Goal: Transaction & Acquisition: Book appointment/travel/reservation

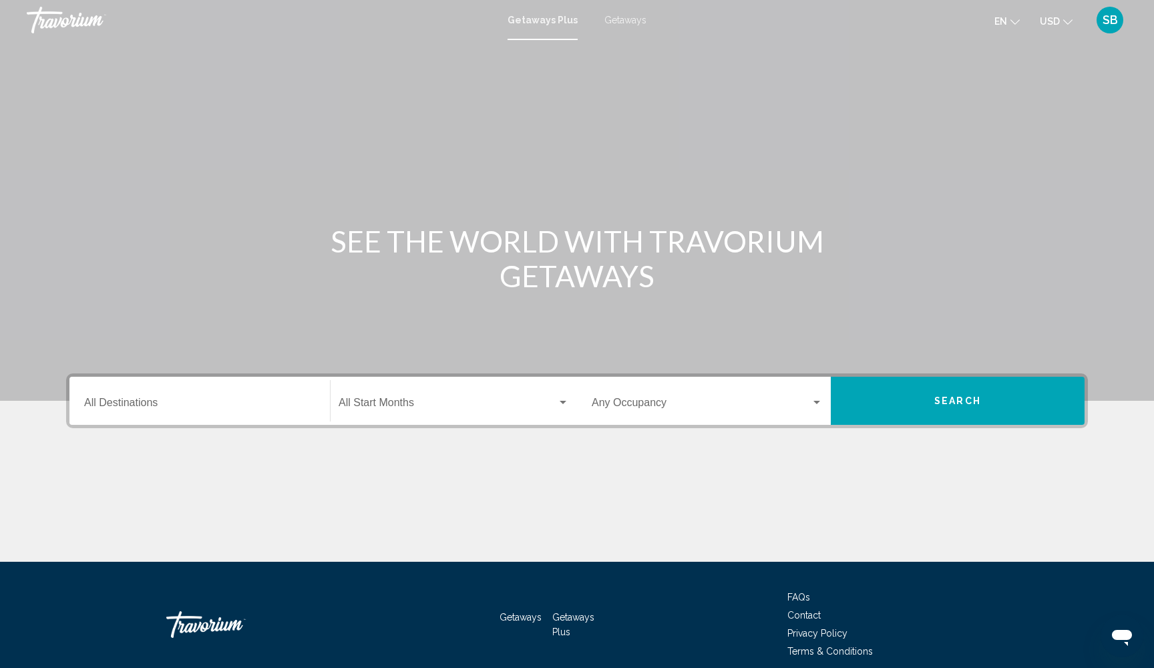
click at [615, 23] on span "Getaways" at bounding box center [626, 20] width 42 height 11
click at [128, 400] on input "Destination All Destinations" at bounding box center [199, 405] width 231 height 12
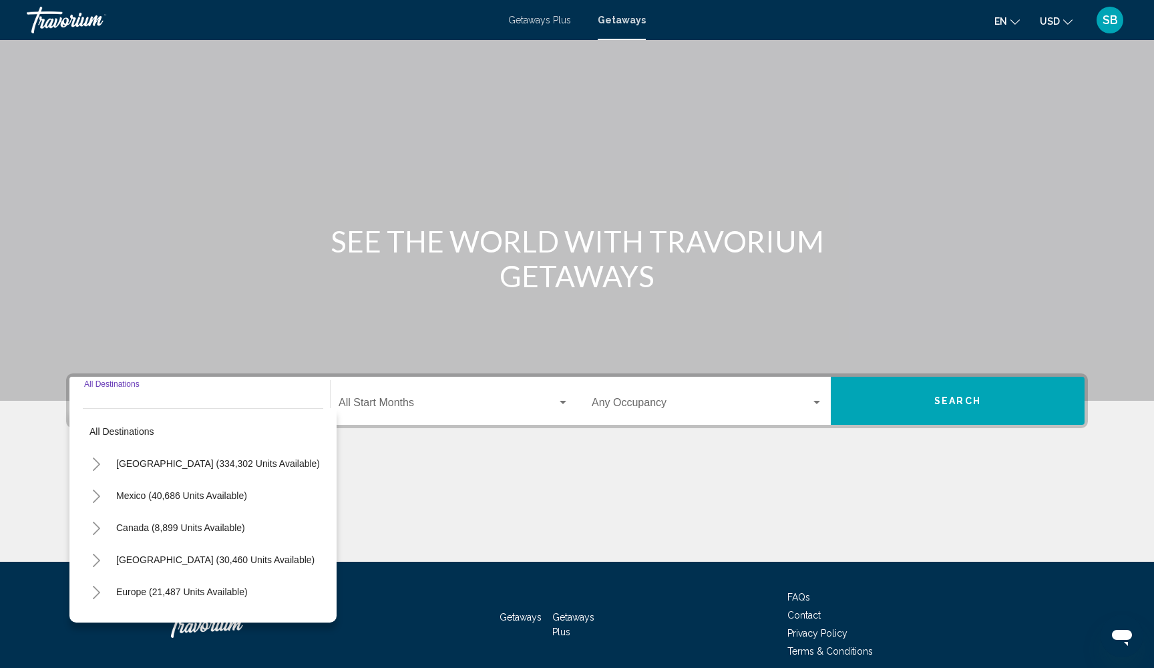
scroll to position [57, 0]
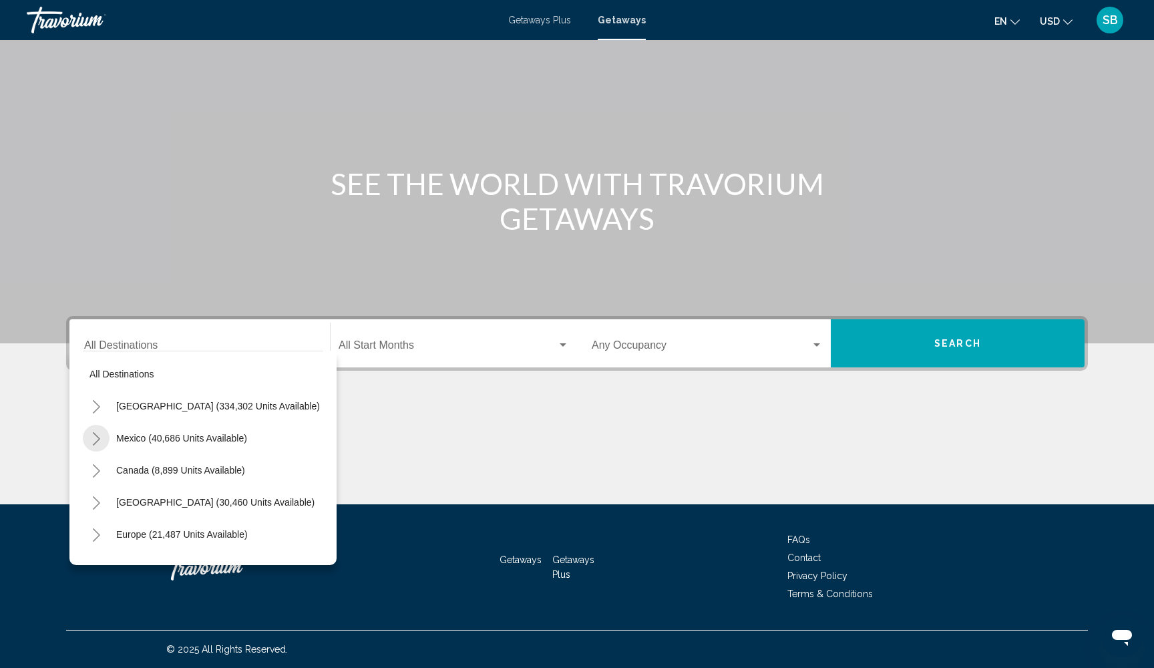
click at [96, 436] on icon "Toggle Mexico (40,686 units available)" at bounding box center [96, 438] width 7 height 13
click at [136, 436] on span "Mexico (40,686 units available)" at bounding box center [181, 438] width 131 height 11
type input "**********"
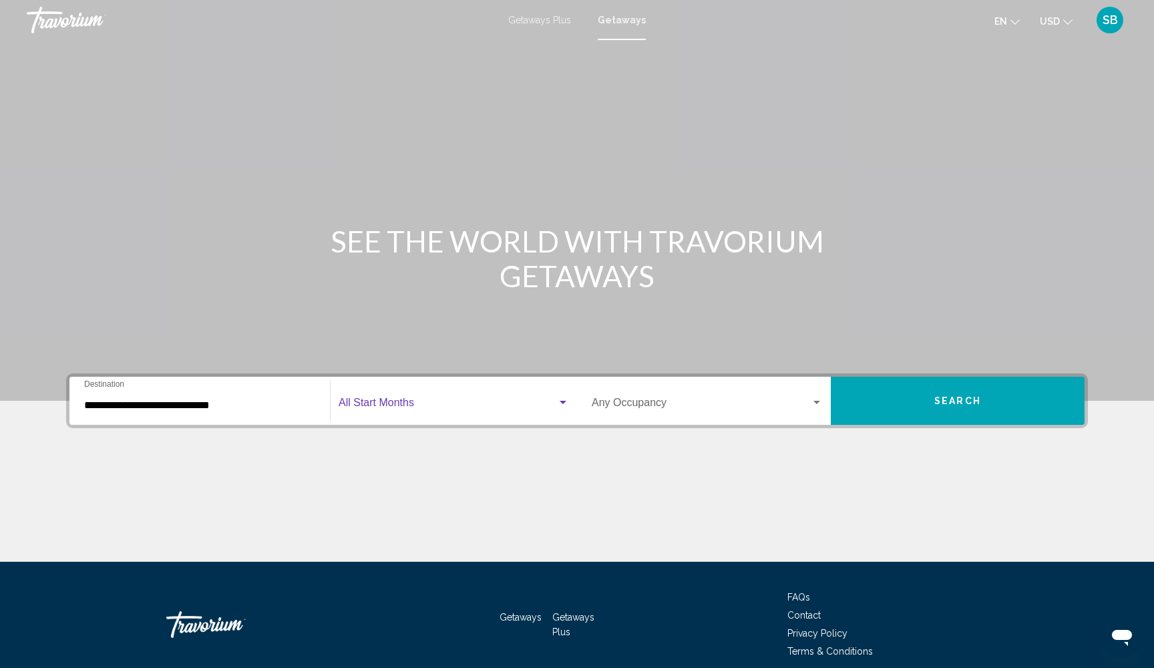
click at [453, 406] on span "Search widget" at bounding box center [448, 405] width 218 height 12
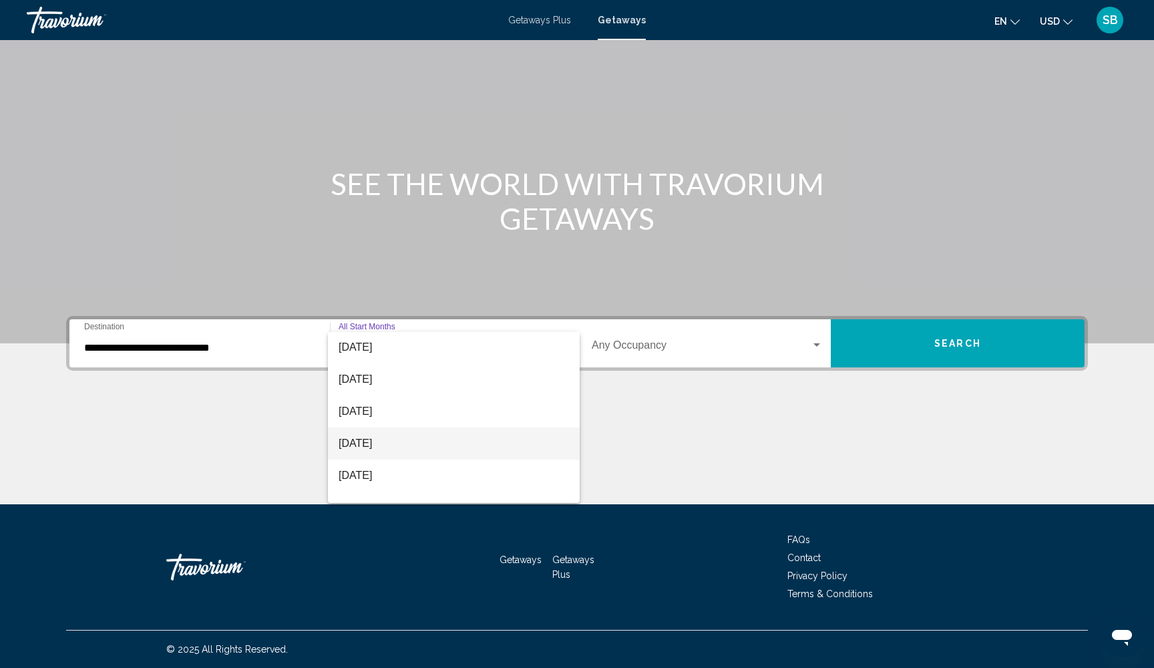
scroll to position [252, 0]
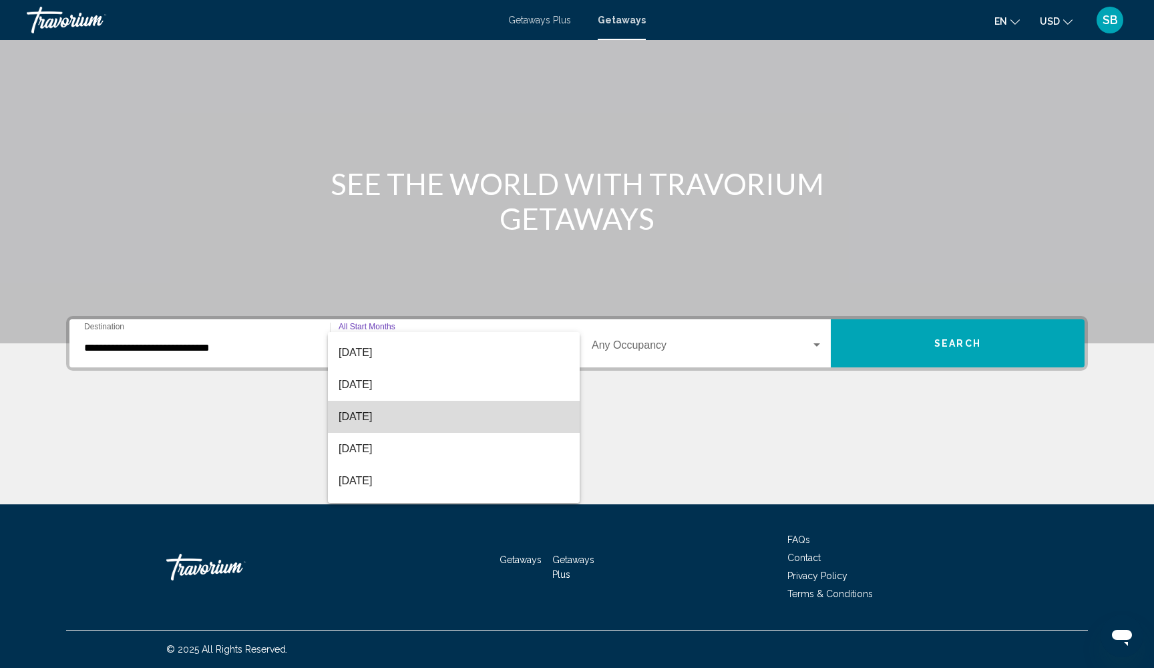
click at [456, 418] on span "June 2026" at bounding box center [454, 417] width 230 height 32
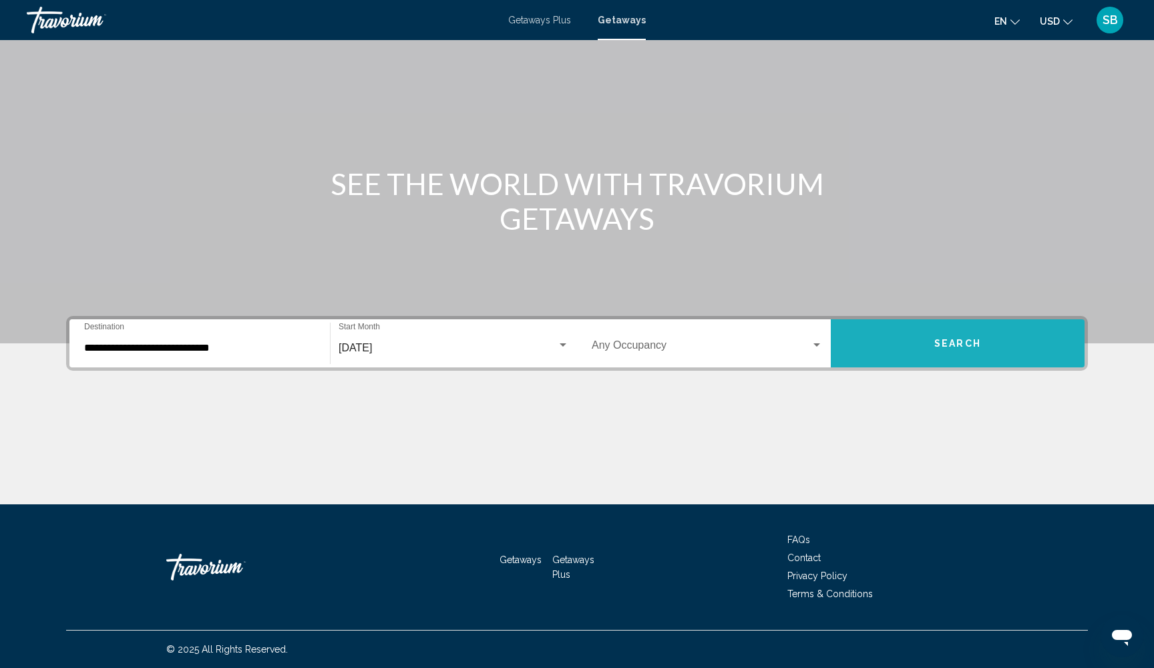
click at [904, 343] on button "Search" at bounding box center [958, 343] width 254 height 48
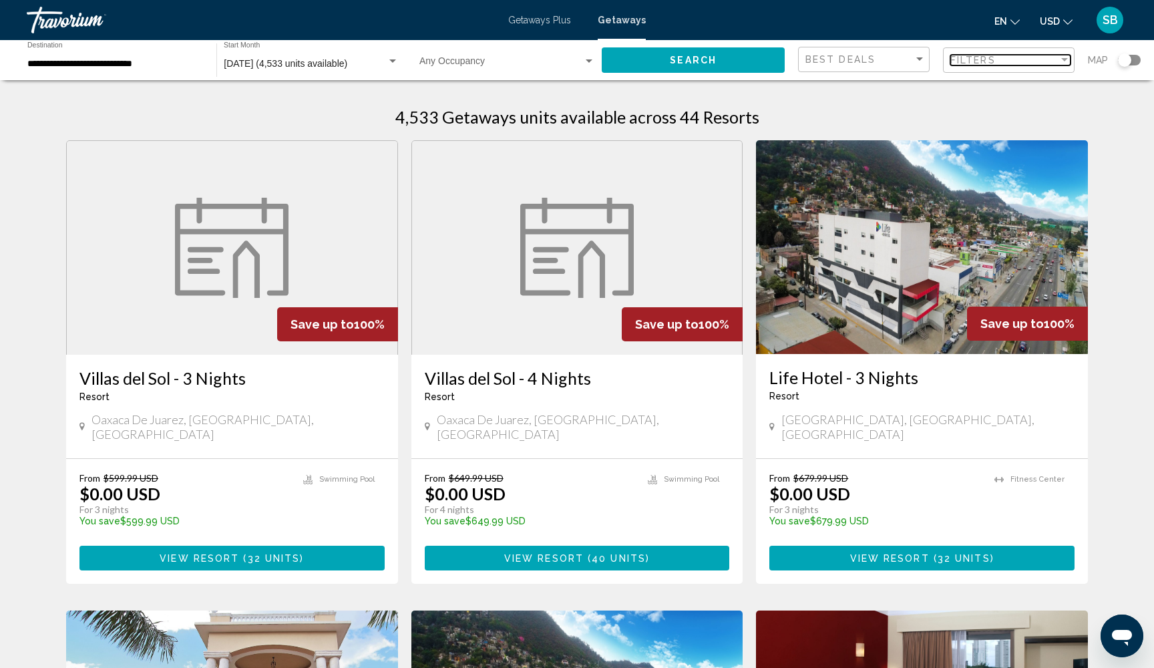
click at [1006, 57] on div "Filters" at bounding box center [1005, 60] width 108 height 11
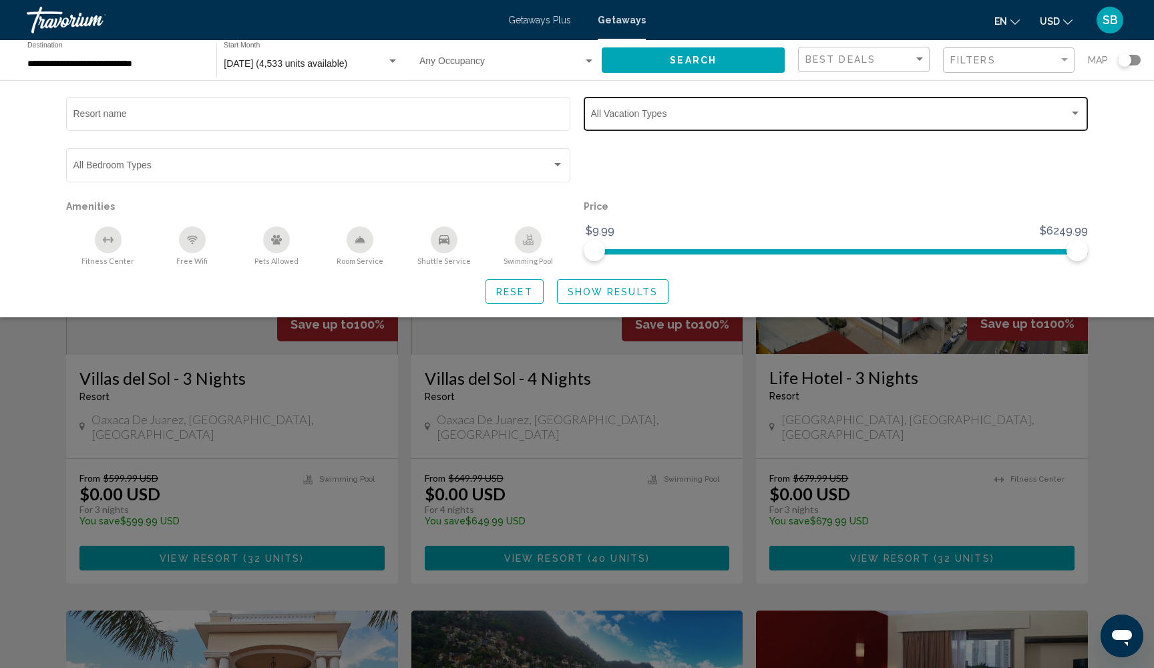
click at [920, 114] on span "Search widget" at bounding box center [830, 116] width 478 height 11
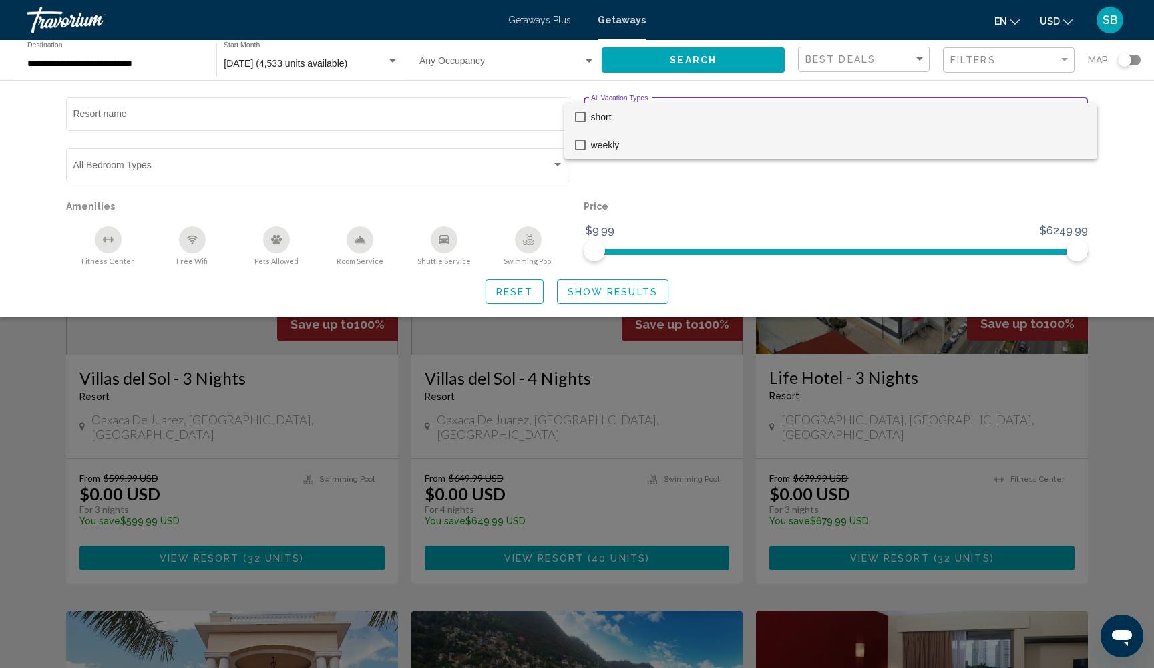
click at [580, 149] on mat-pseudo-checkbox at bounding box center [580, 145] width 11 height 11
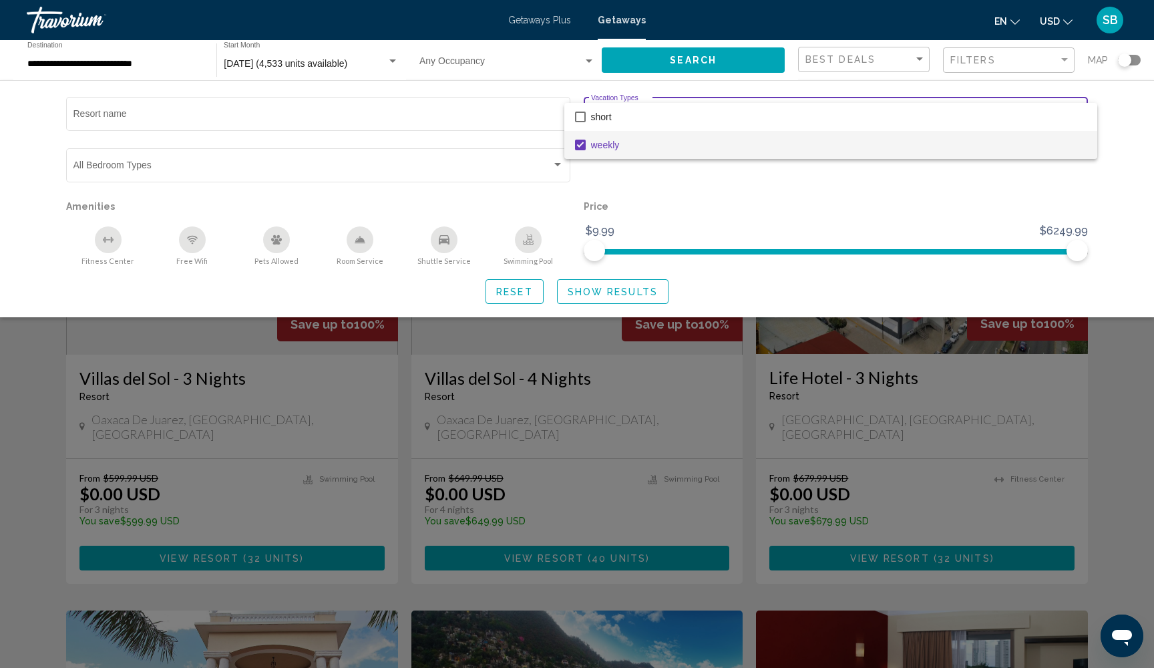
click at [619, 297] on div at bounding box center [577, 334] width 1154 height 668
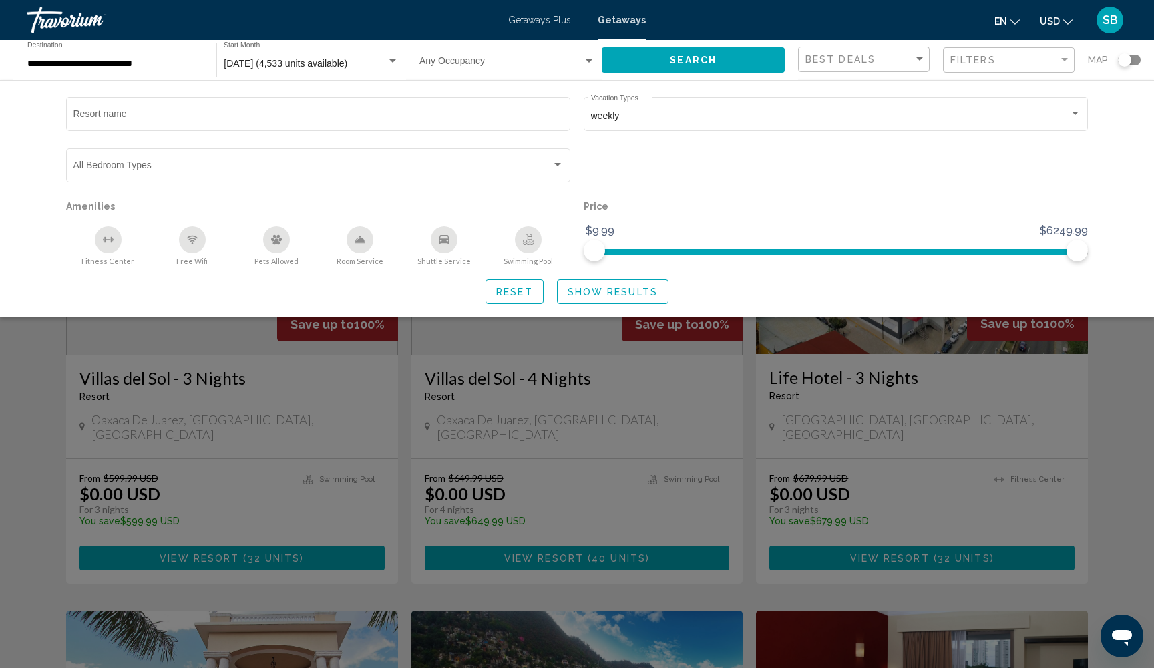
click at [611, 295] on span "Show Results" at bounding box center [613, 292] width 90 height 11
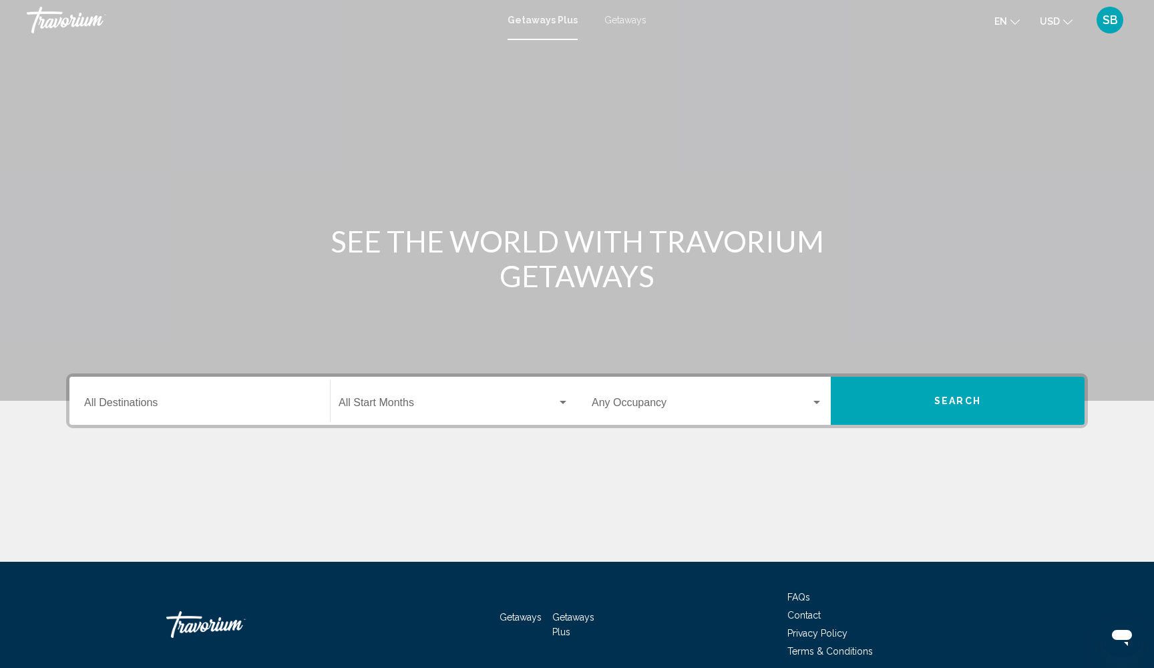
click at [623, 23] on span "Getaways" at bounding box center [626, 20] width 42 height 11
click at [137, 400] on input "Destination All Destinations" at bounding box center [199, 405] width 231 height 12
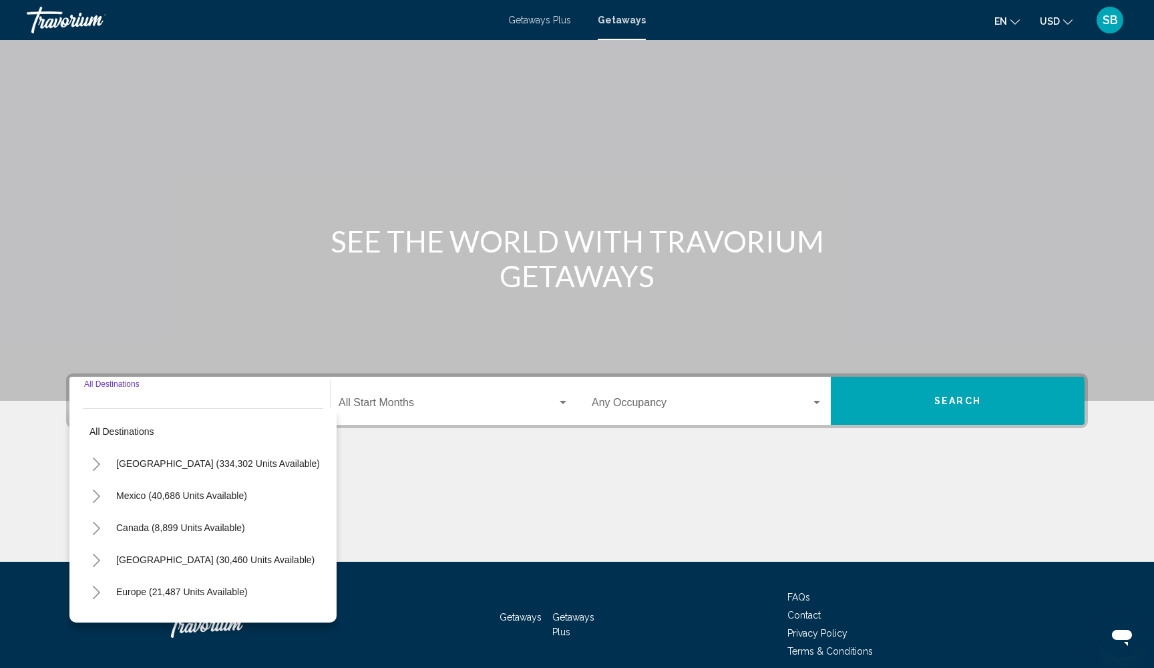
scroll to position [57, 0]
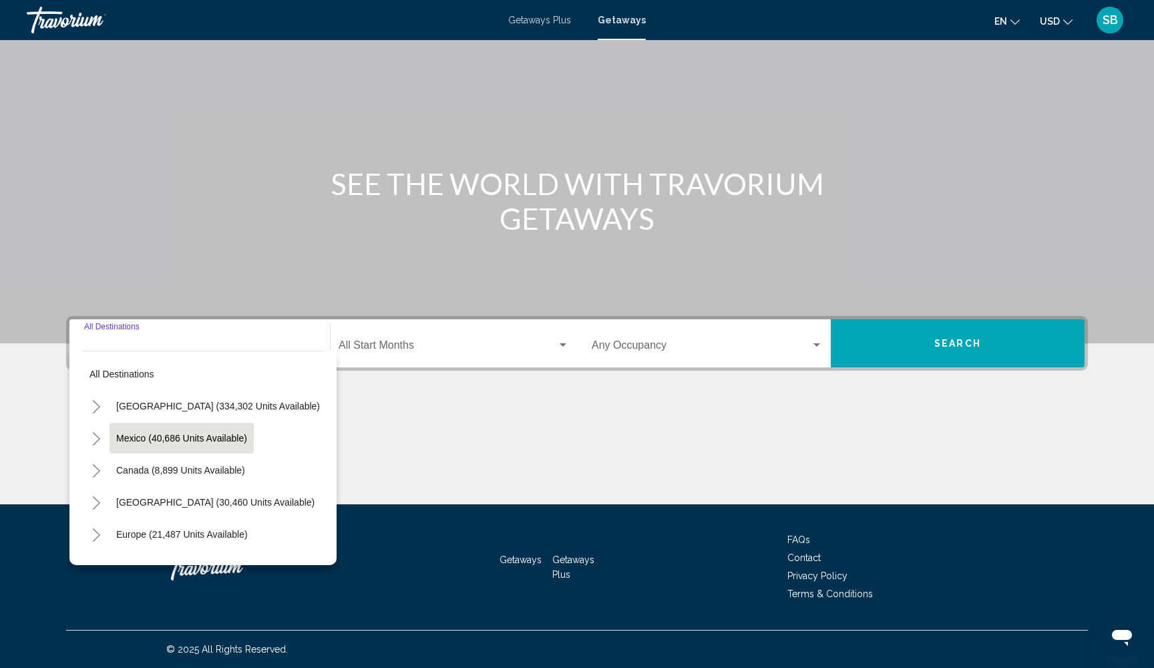
click at [117, 437] on span "Mexico (40,686 units available)" at bounding box center [181, 438] width 131 height 11
type input "**********"
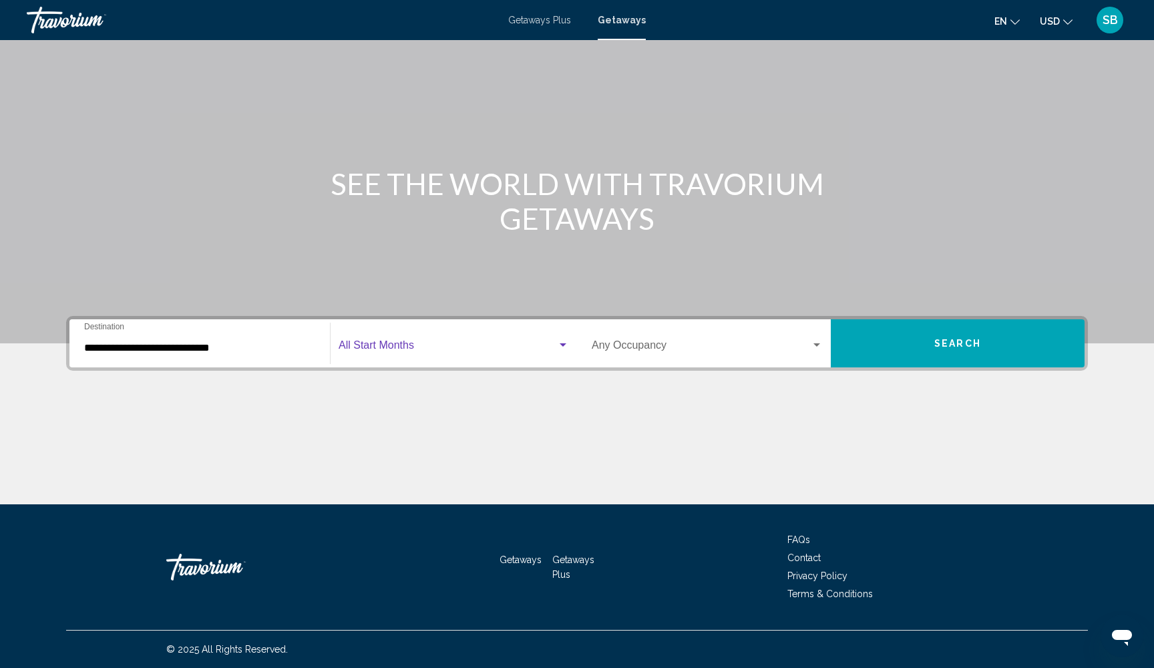
click at [453, 353] on span "Search widget" at bounding box center [448, 348] width 218 height 12
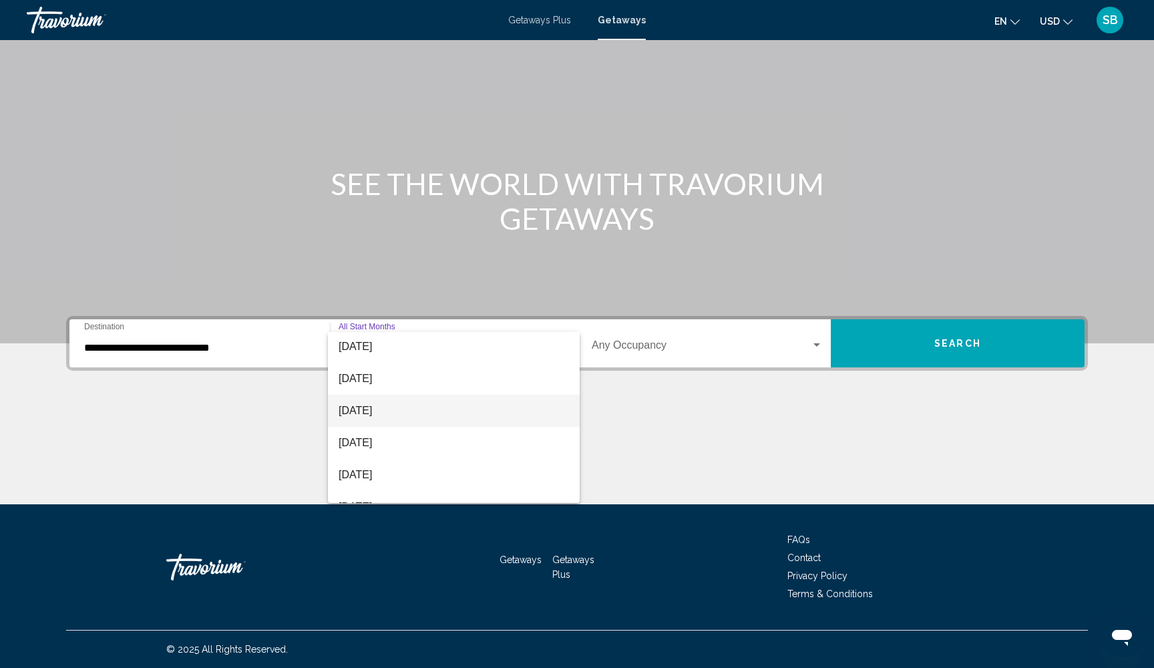
scroll to position [225, 0]
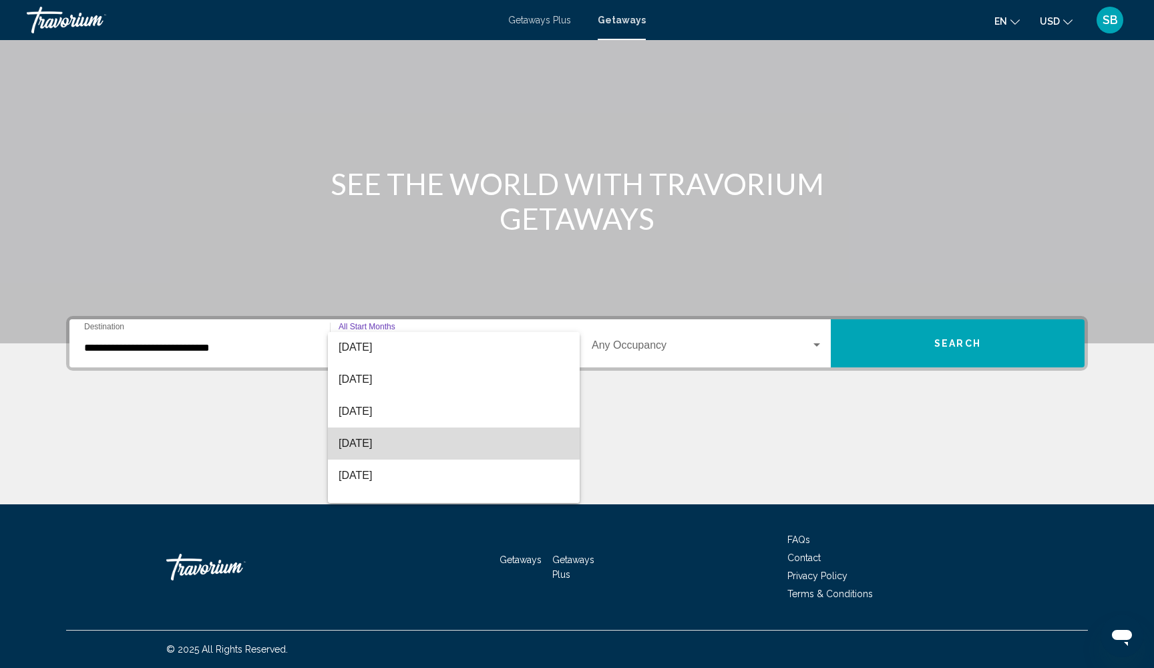
click at [391, 440] on span "June 2026" at bounding box center [454, 444] width 230 height 32
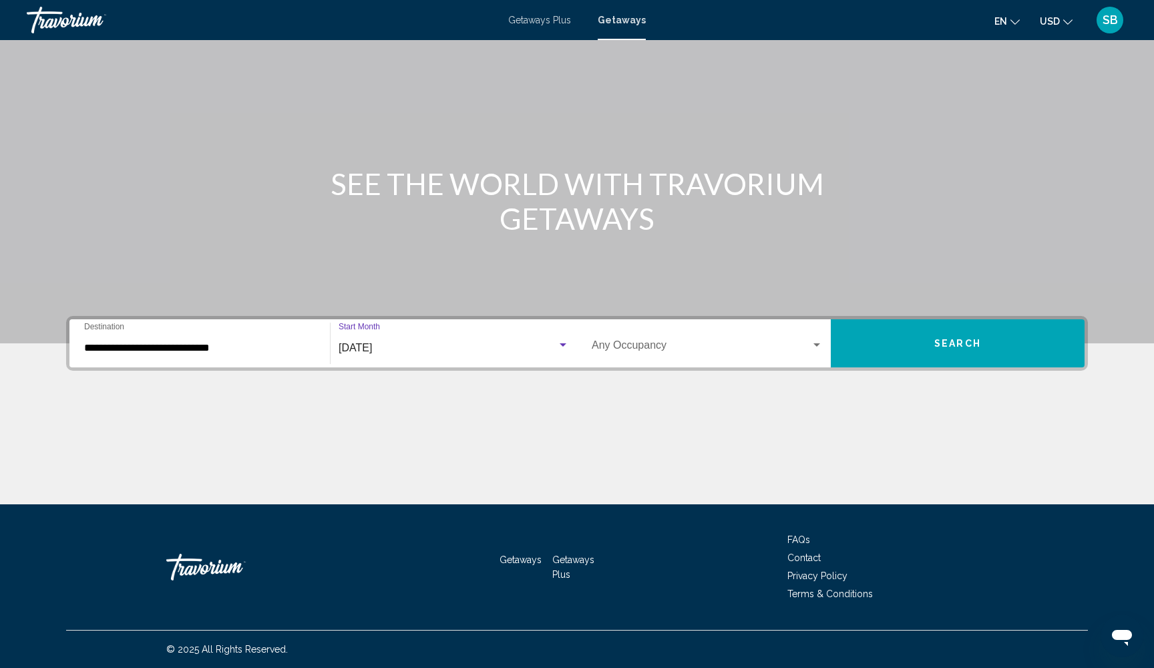
click at [883, 351] on button "Search" at bounding box center [958, 343] width 254 height 48
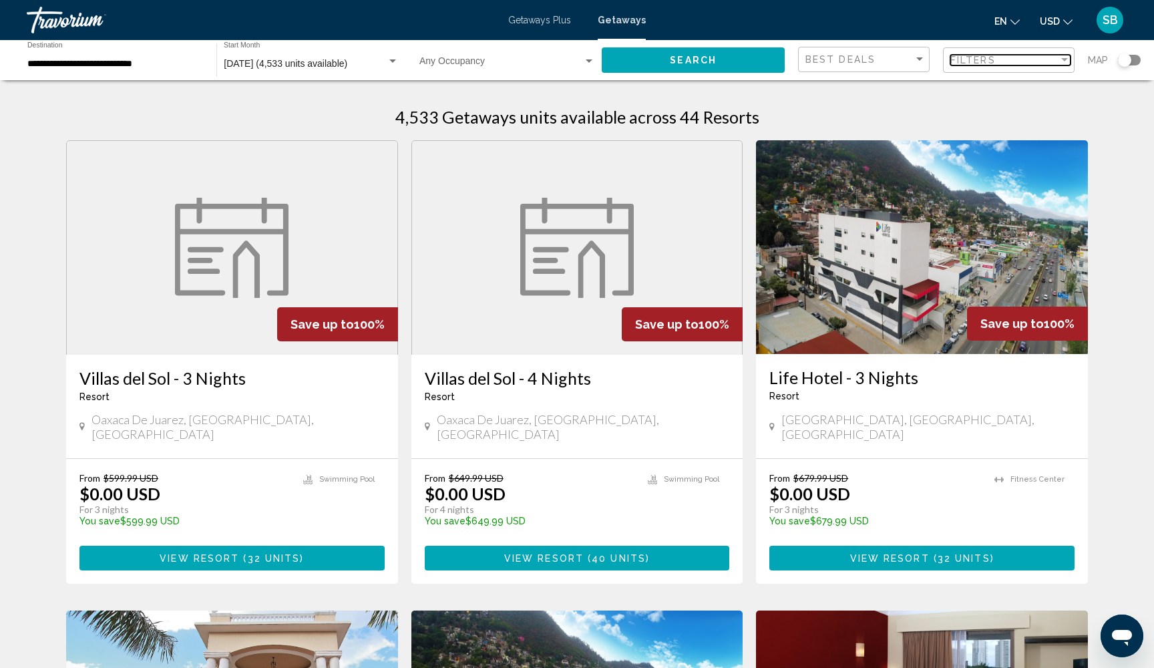
click at [980, 61] on span "Filters" at bounding box center [973, 60] width 45 height 11
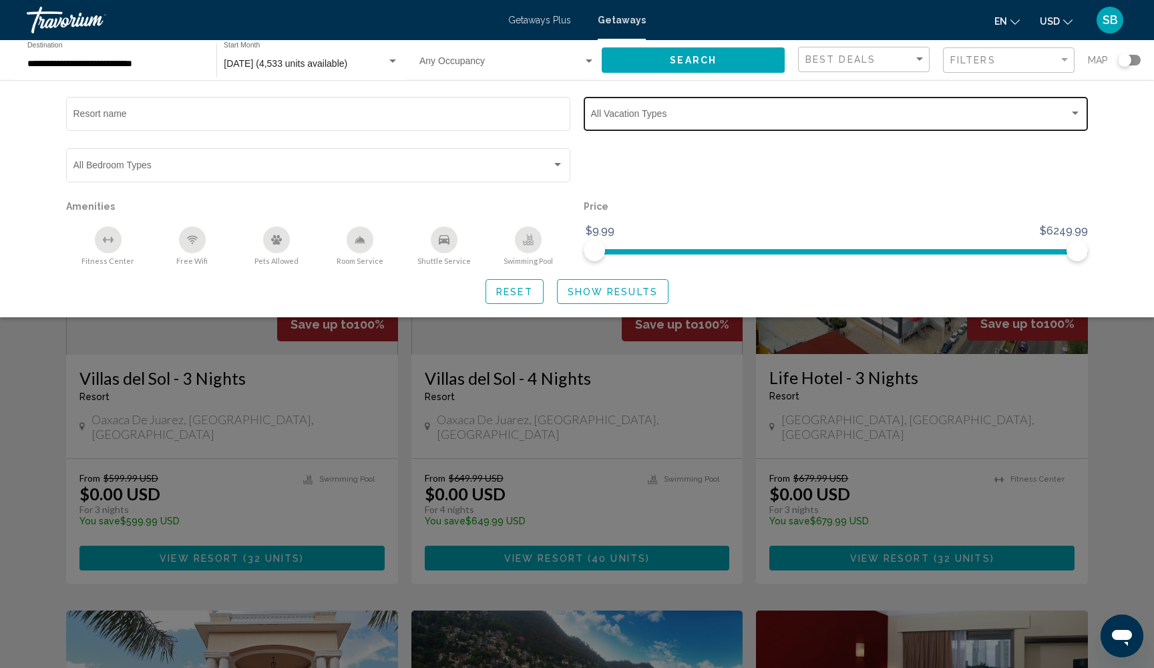
click at [882, 114] on span "Search widget" at bounding box center [830, 116] width 478 height 11
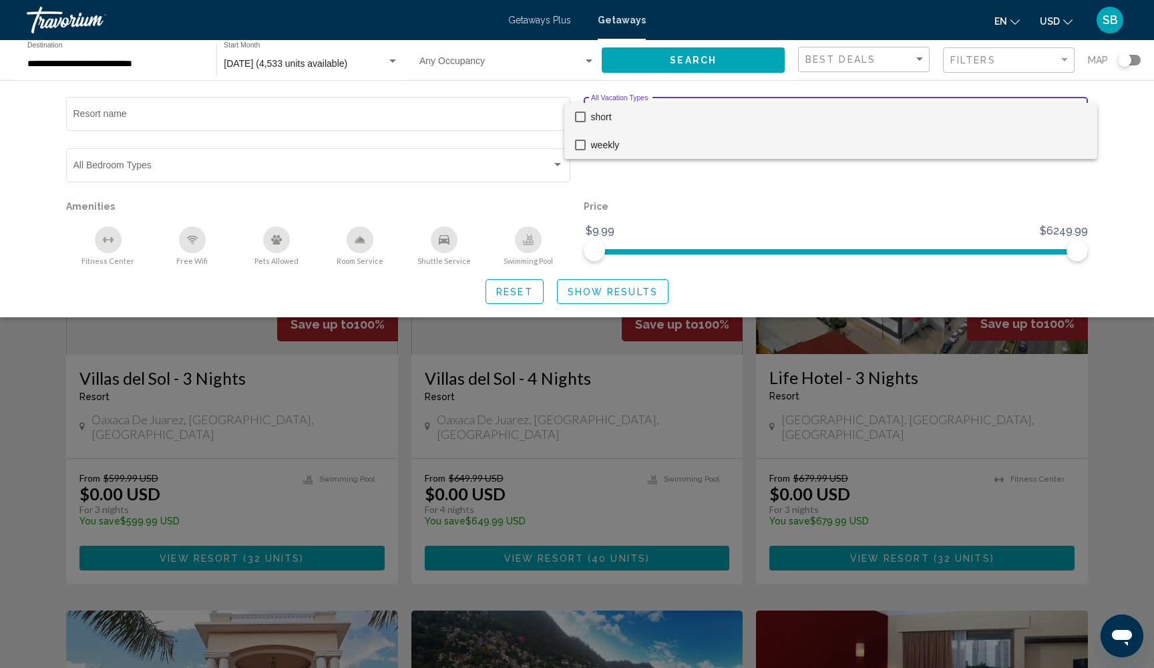
click at [582, 144] on mat-pseudo-checkbox at bounding box center [580, 145] width 11 height 11
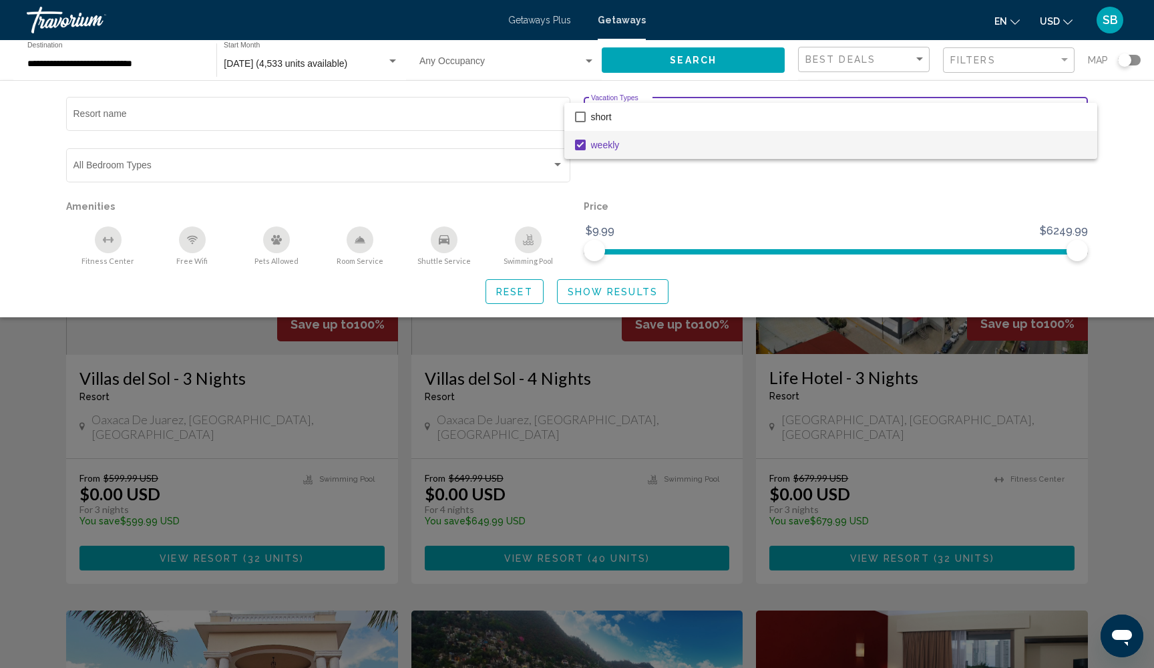
click at [592, 295] on div at bounding box center [577, 334] width 1154 height 668
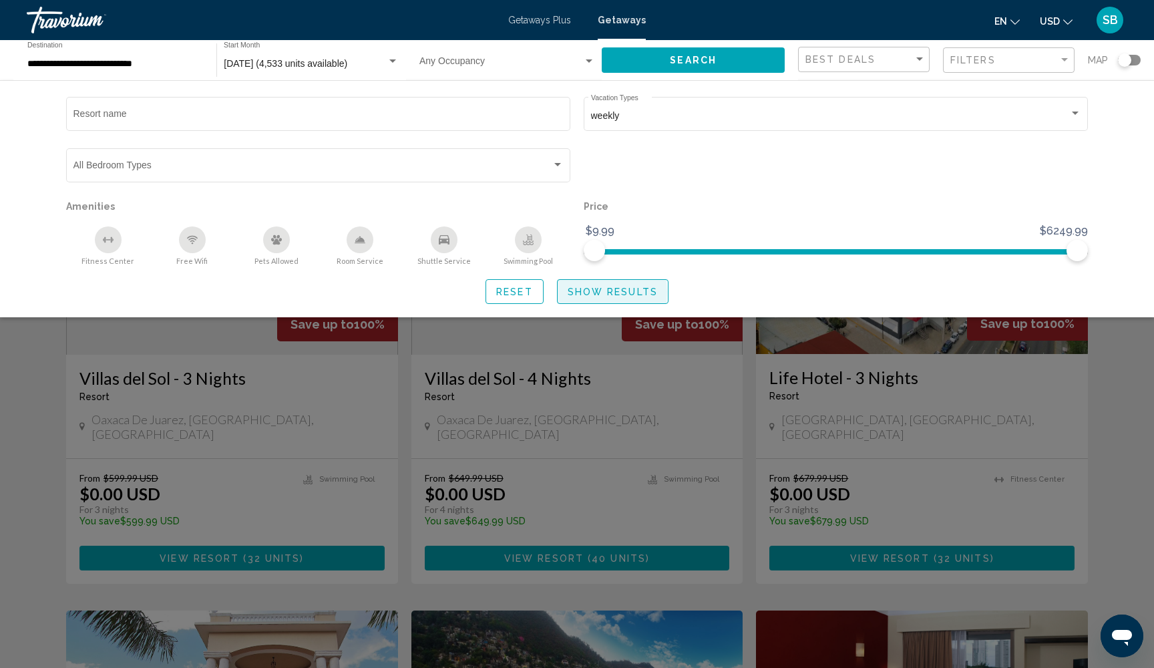
click at [579, 295] on span "Show Results" at bounding box center [613, 292] width 90 height 11
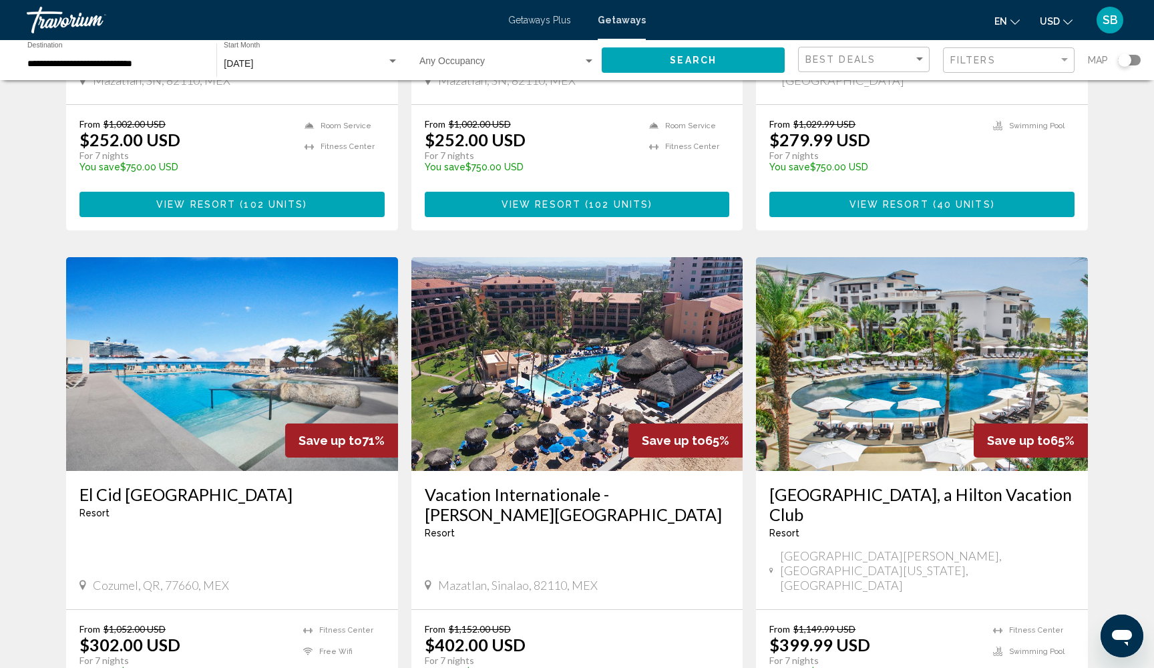
scroll to position [816, 0]
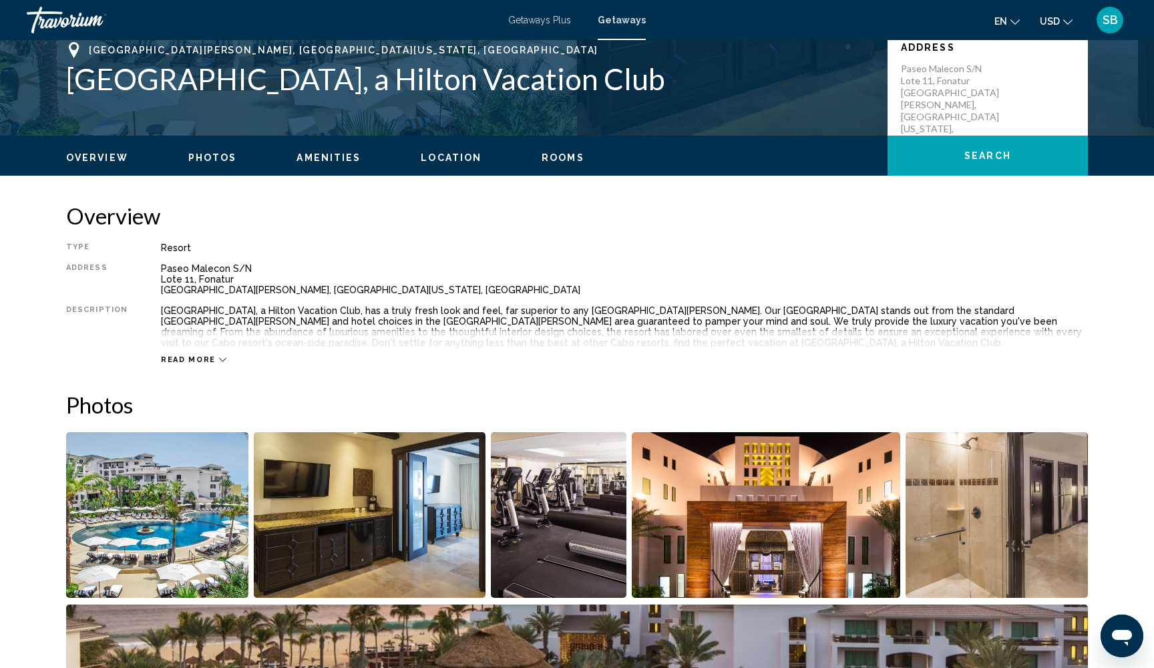
scroll to position [309, 0]
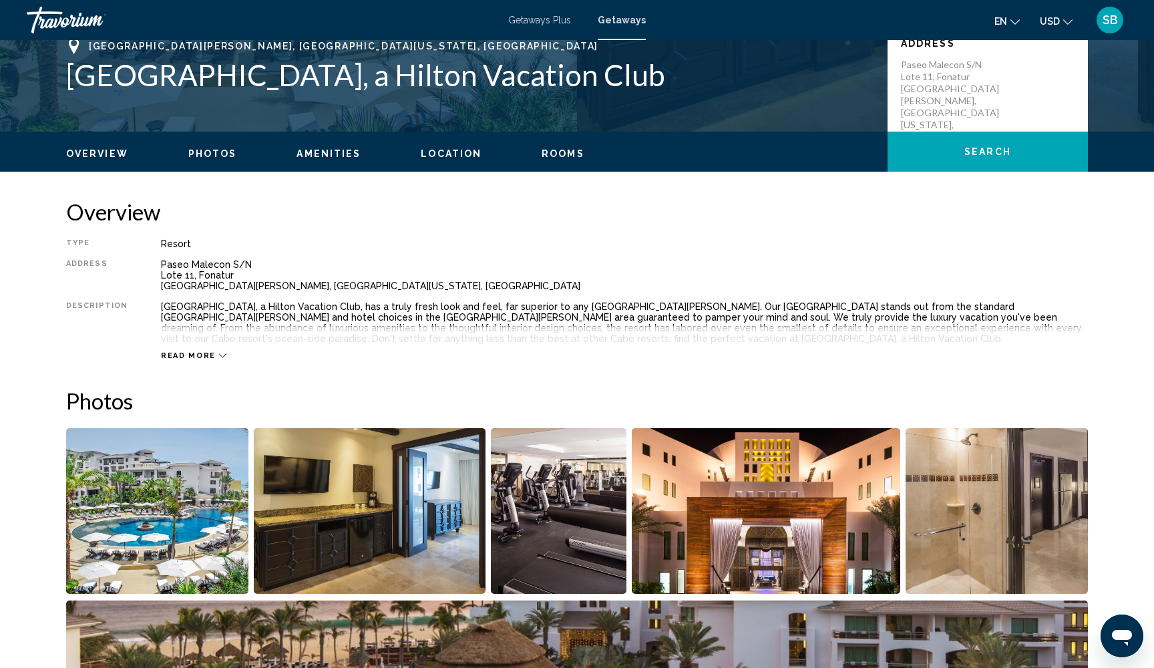
click at [210, 353] on div "Read more" at bounding box center [193, 355] width 65 height 9
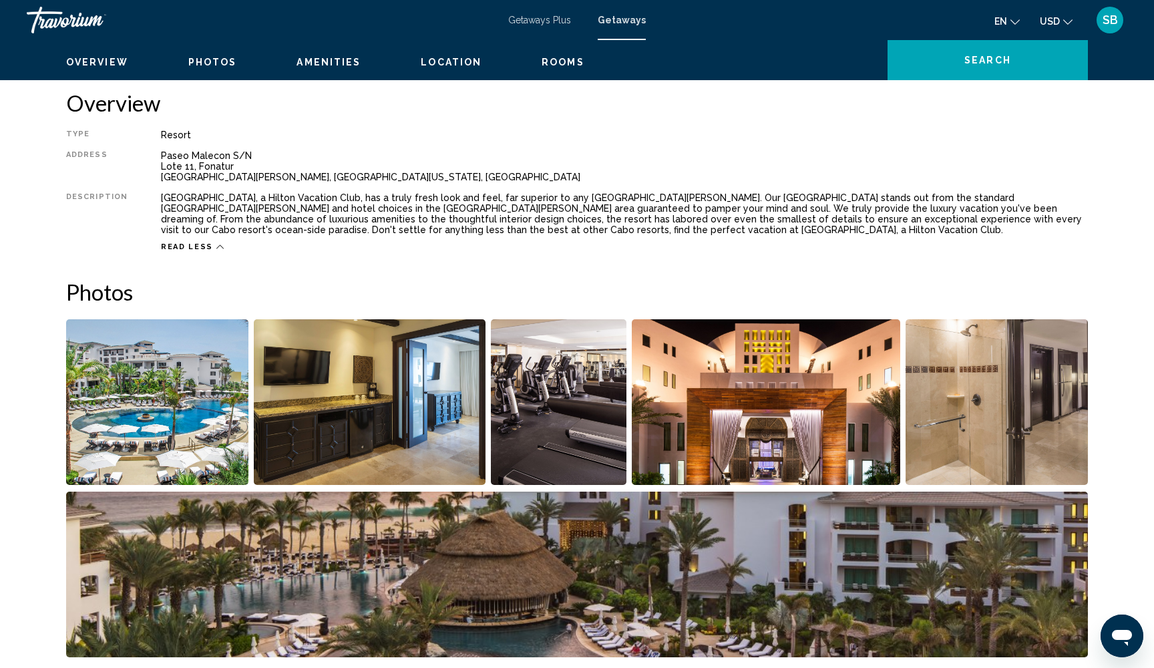
scroll to position [433, 0]
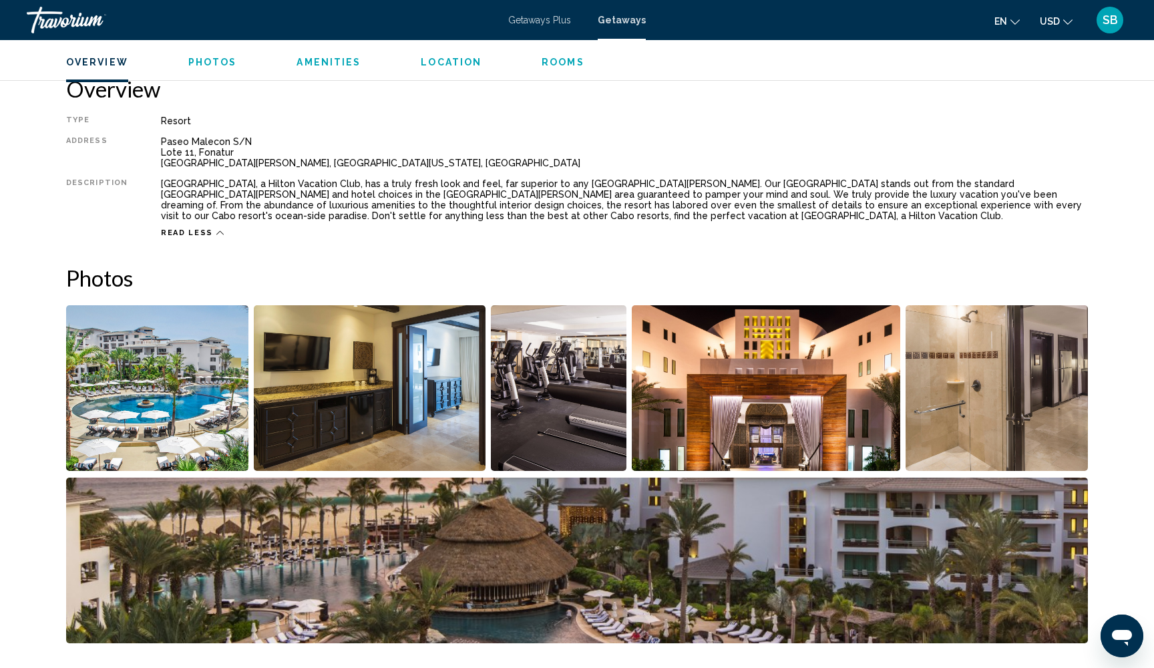
click at [173, 403] on img "Open full-screen image slider" at bounding box center [157, 388] width 182 height 166
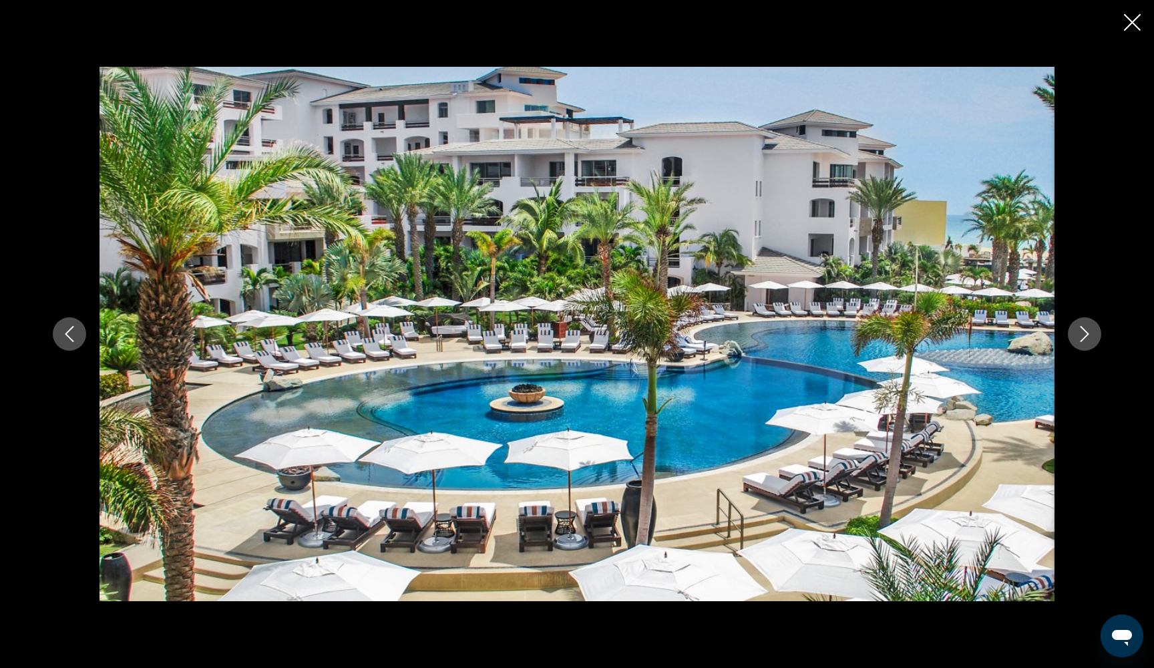
click at [1079, 330] on icon "Next image" at bounding box center [1085, 334] width 16 height 16
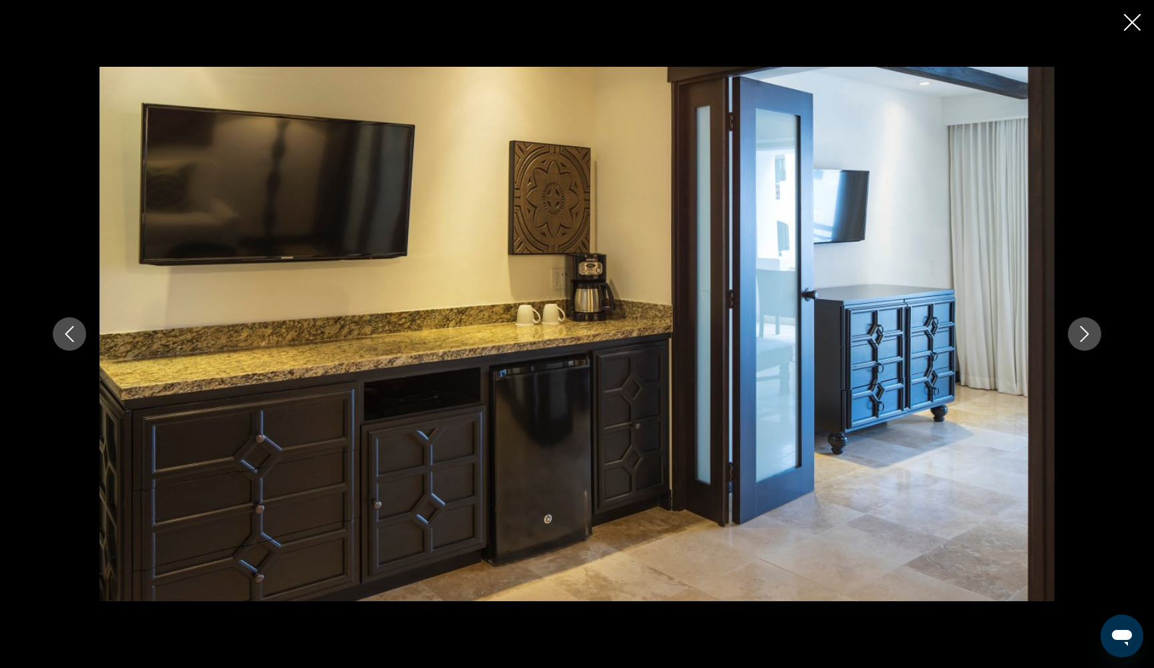
click at [1079, 330] on icon "Next image" at bounding box center [1085, 334] width 16 height 16
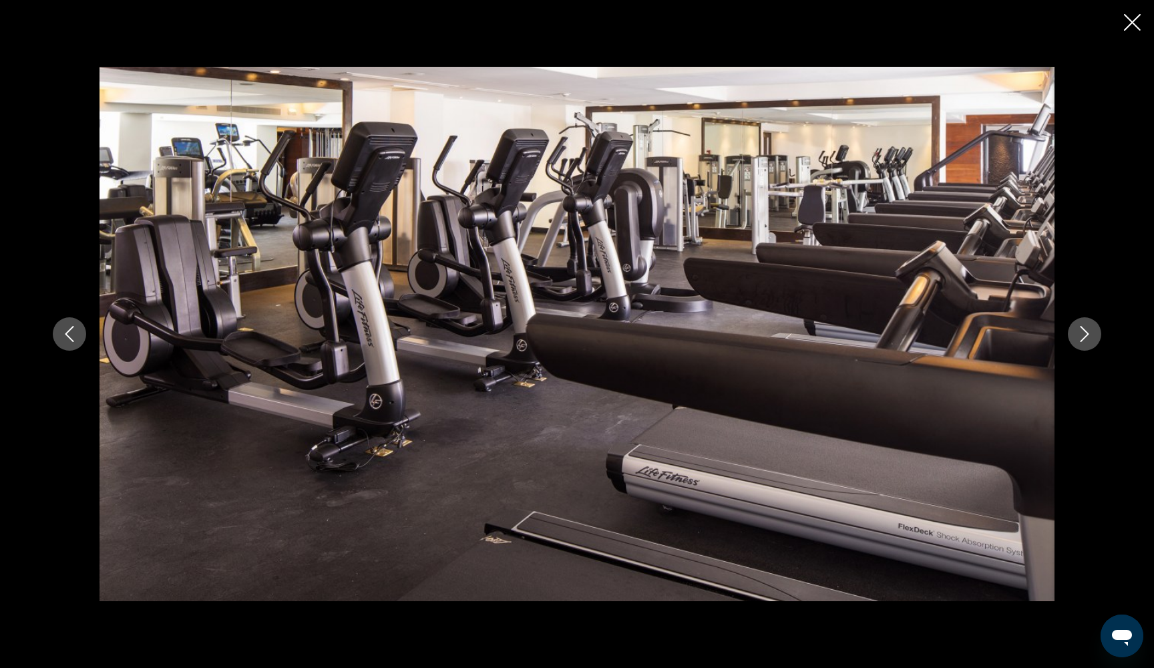
click at [1079, 330] on icon "Next image" at bounding box center [1085, 334] width 16 height 16
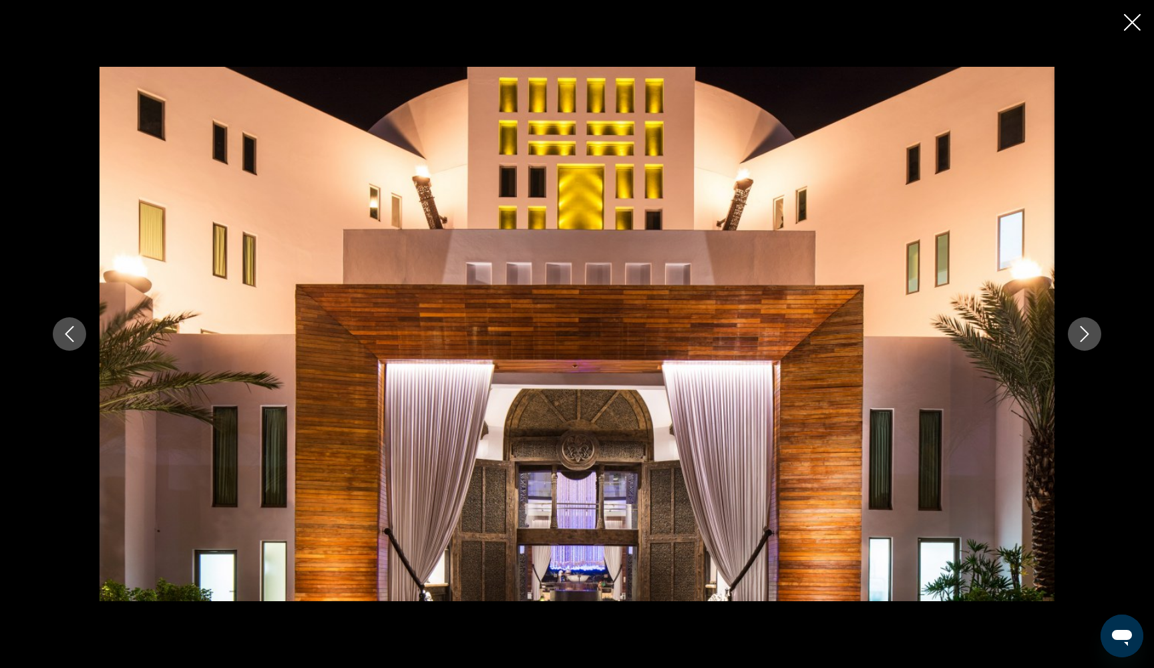
click at [1079, 330] on icon "Next image" at bounding box center [1085, 334] width 16 height 16
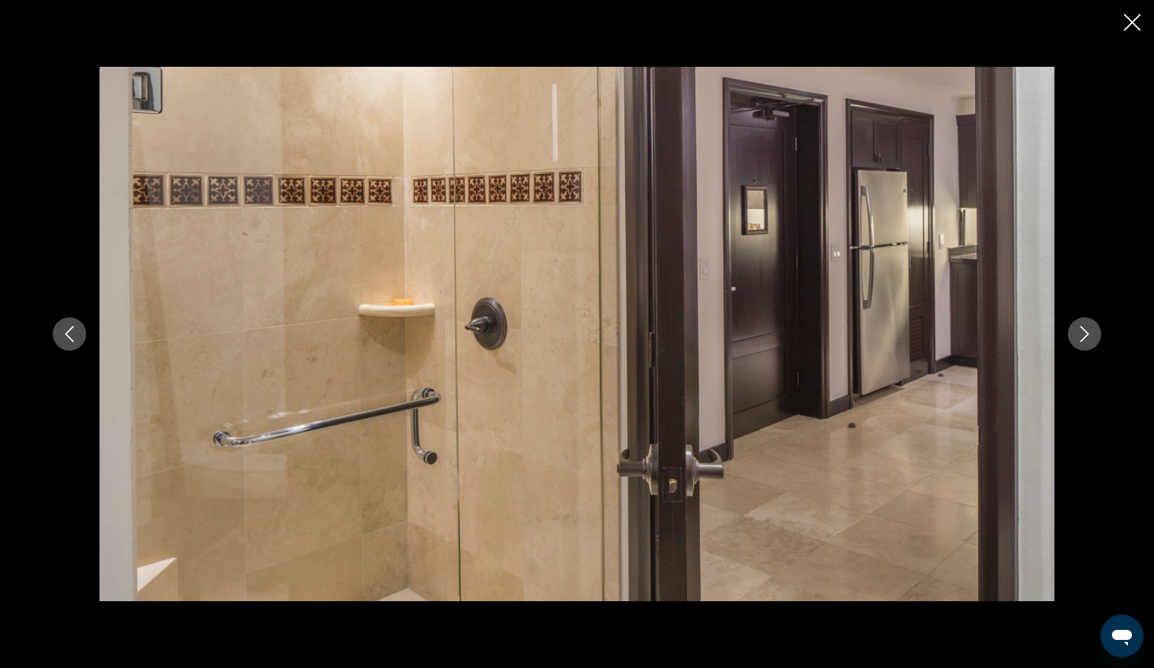
click at [1079, 330] on icon "Next image" at bounding box center [1085, 334] width 16 height 16
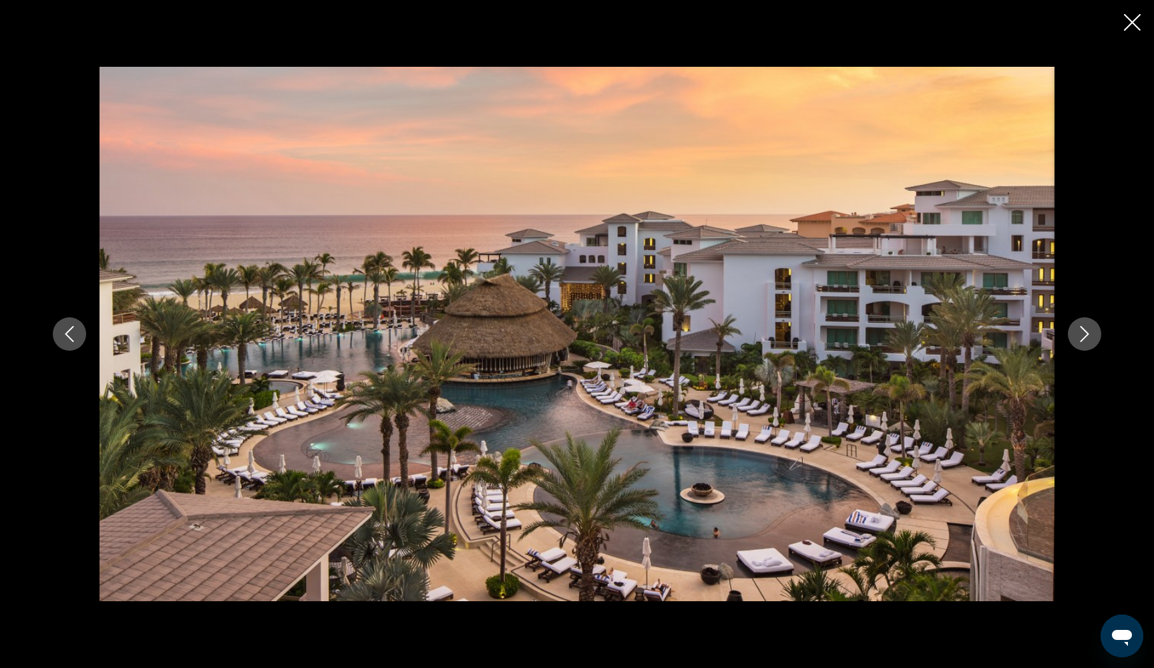
click at [1079, 330] on icon "Next image" at bounding box center [1085, 334] width 16 height 16
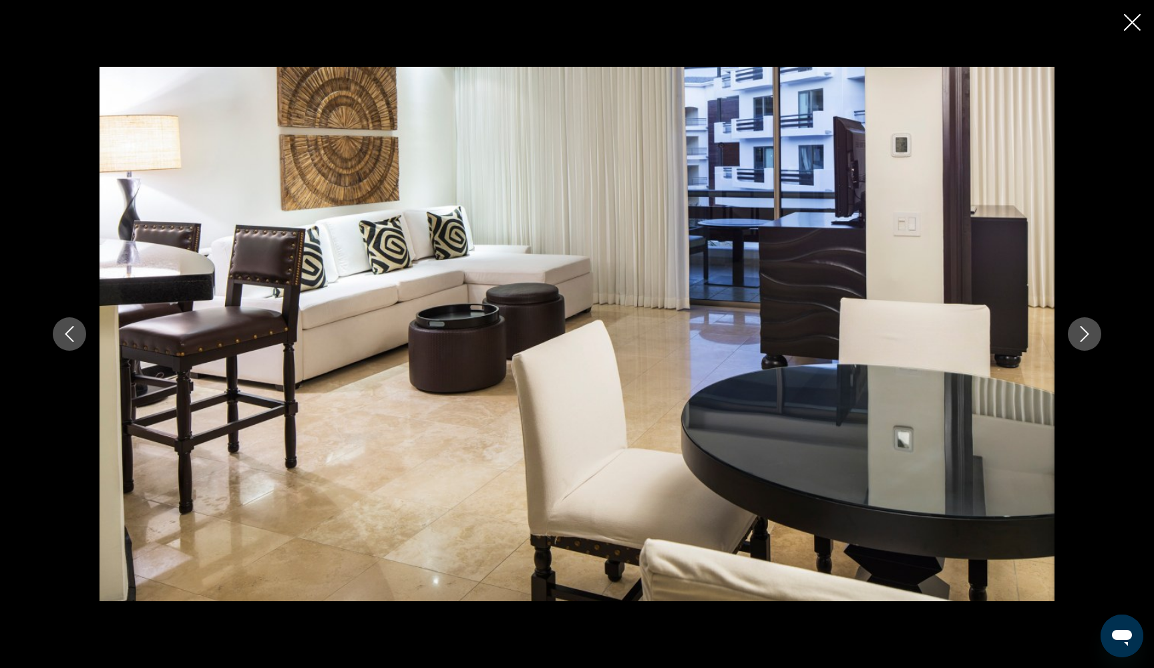
click at [1079, 330] on icon "Next image" at bounding box center [1085, 334] width 16 height 16
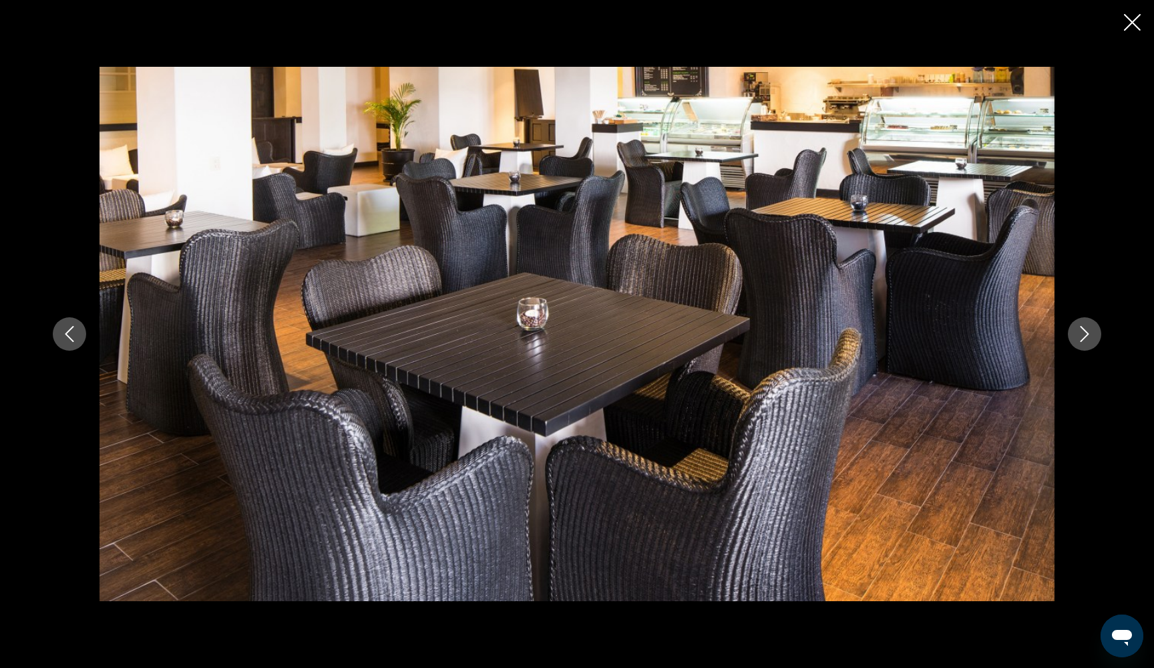
click at [1079, 330] on icon "Next image" at bounding box center [1085, 334] width 16 height 16
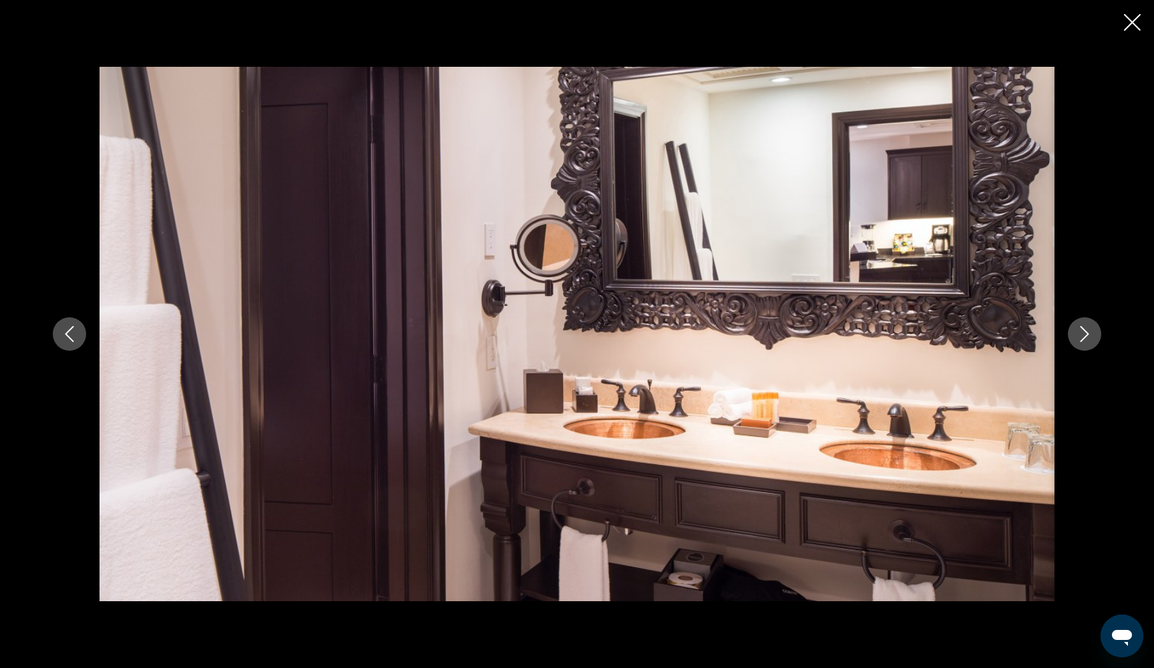
click at [1079, 330] on icon "Next image" at bounding box center [1085, 334] width 16 height 16
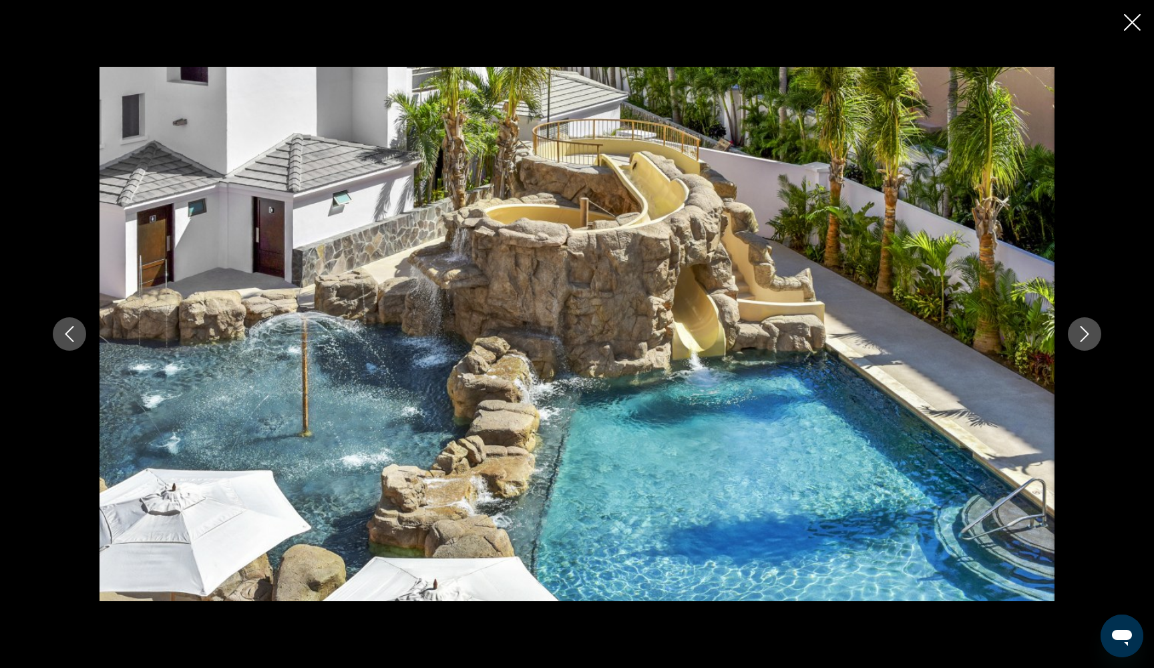
click at [1133, 25] on icon "Close slideshow" at bounding box center [1132, 22] width 17 height 17
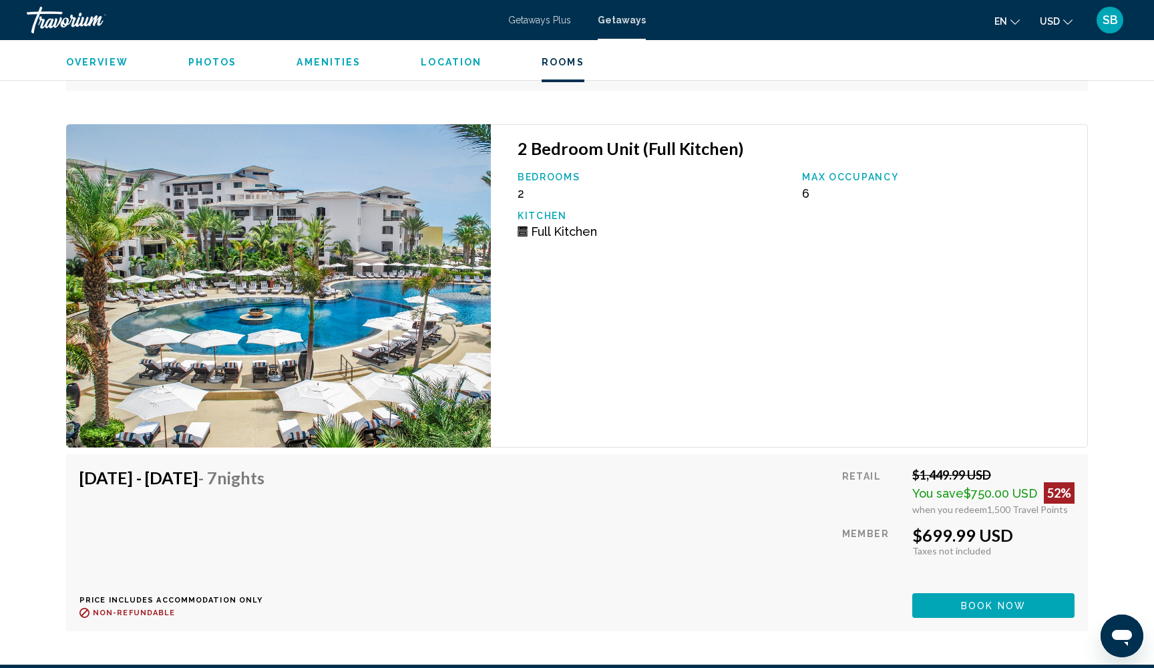
scroll to position [3272, 0]
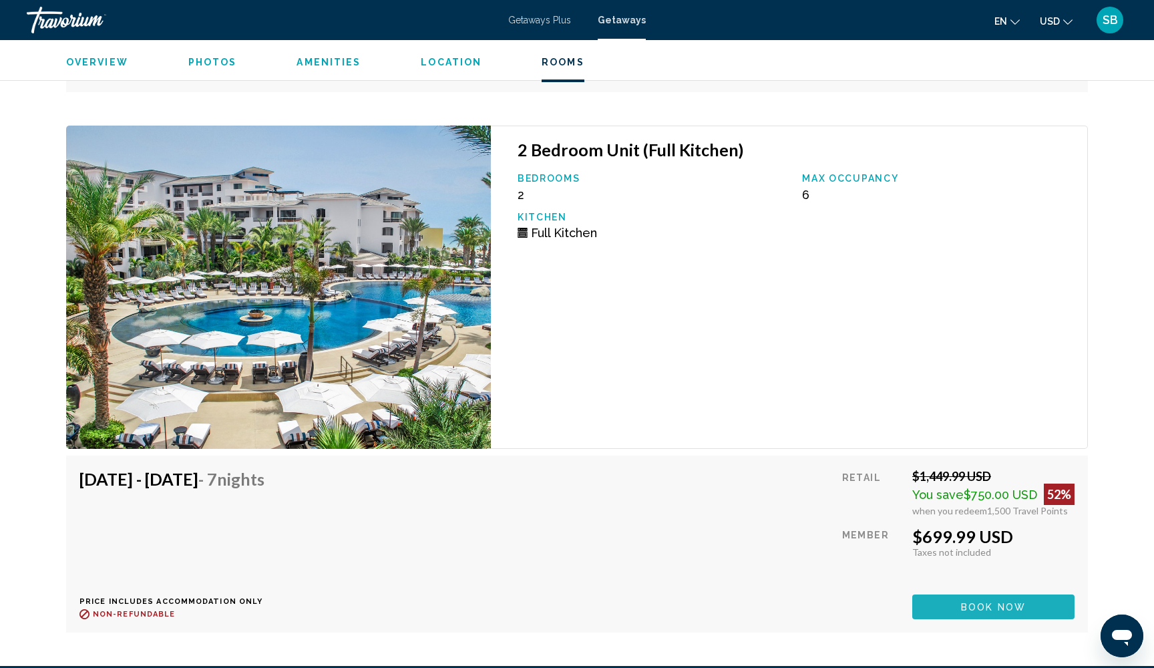
click at [962, 607] on span "Book now" at bounding box center [993, 607] width 65 height 11
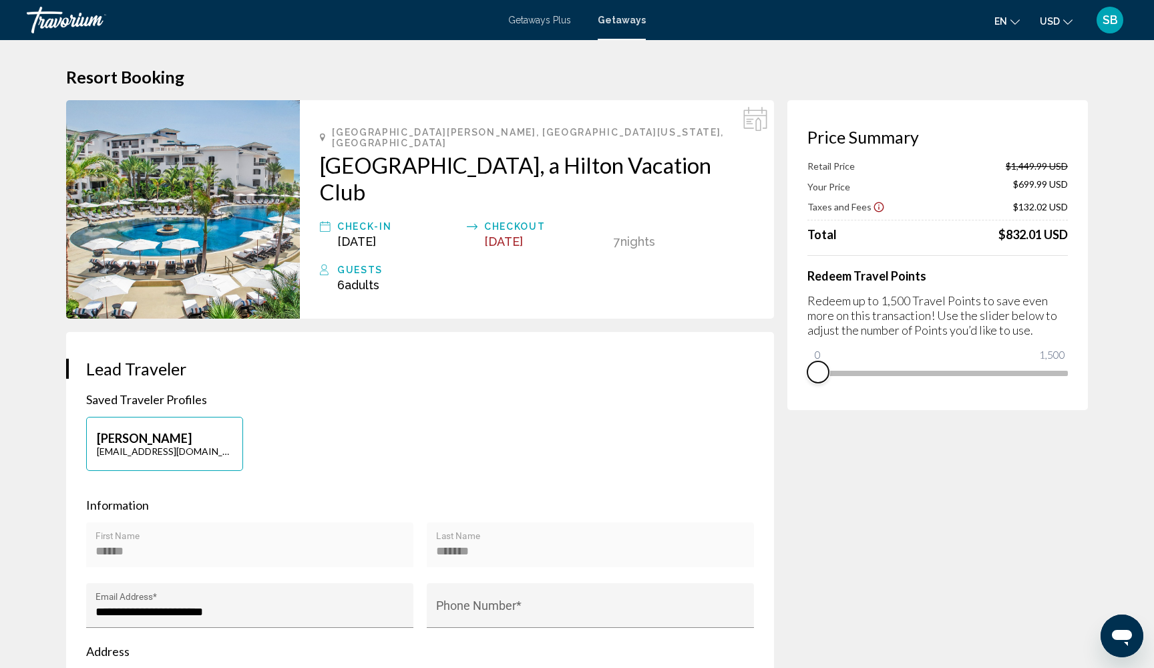
drag, startPoint x: 1063, startPoint y: 393, endPoint x: 759, endPoint y: 395, distance: 304.0
drag, startPoint x: 824, startPoint y: 353, endPoint x: 1134, endPoint y: 368, distance: 310.4
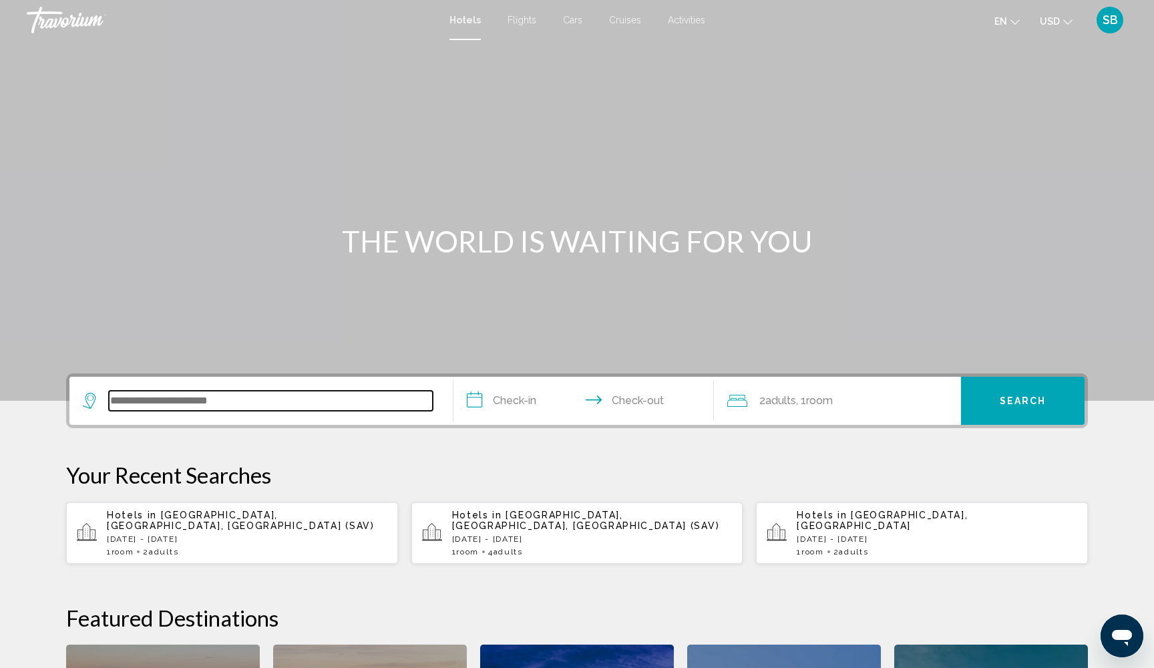
click at [236, 396] on input "Search widget" at bounding box center [271, 401] width 324 height 20
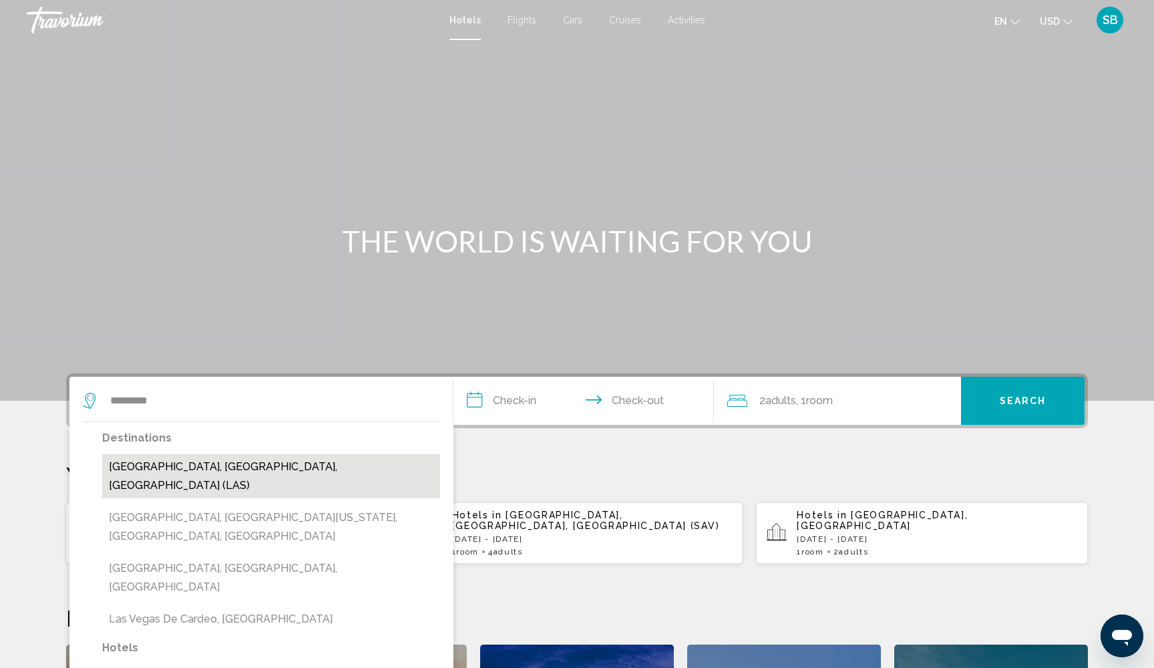
click at [210, 466] on button "[GEOGRAPHIC_DATA], [GEOGRAPHIC_DATA], [GEOGRAPHIC_DATA] (LAS)" at bounding box center [271, 476] width 338 height 44
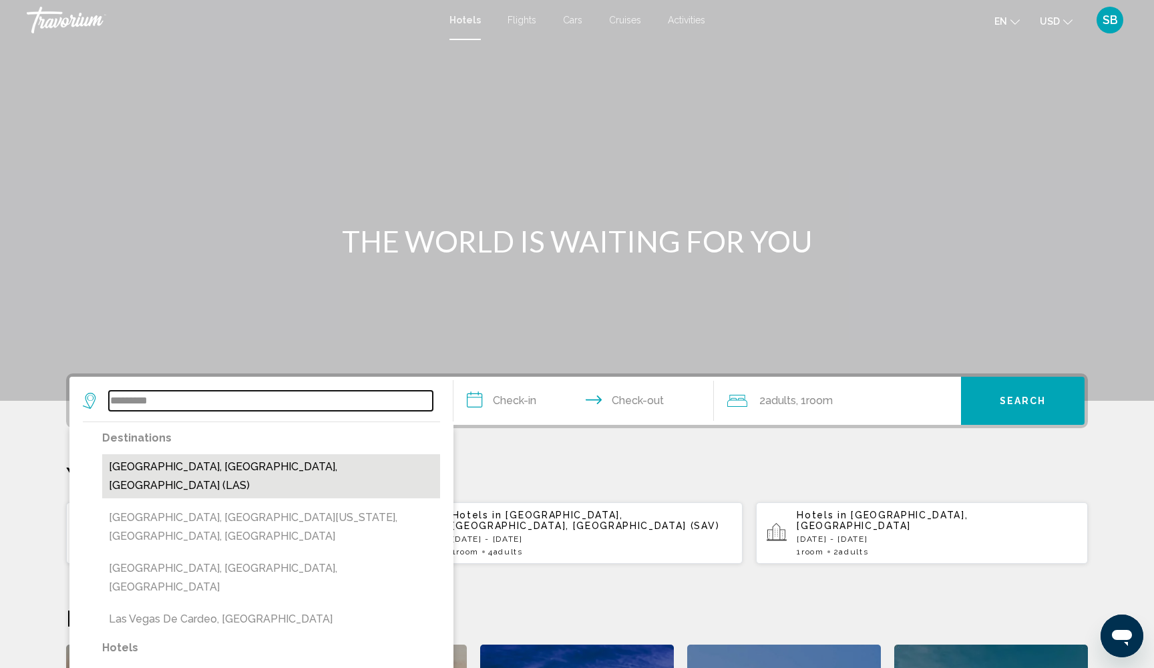
type input "**********"
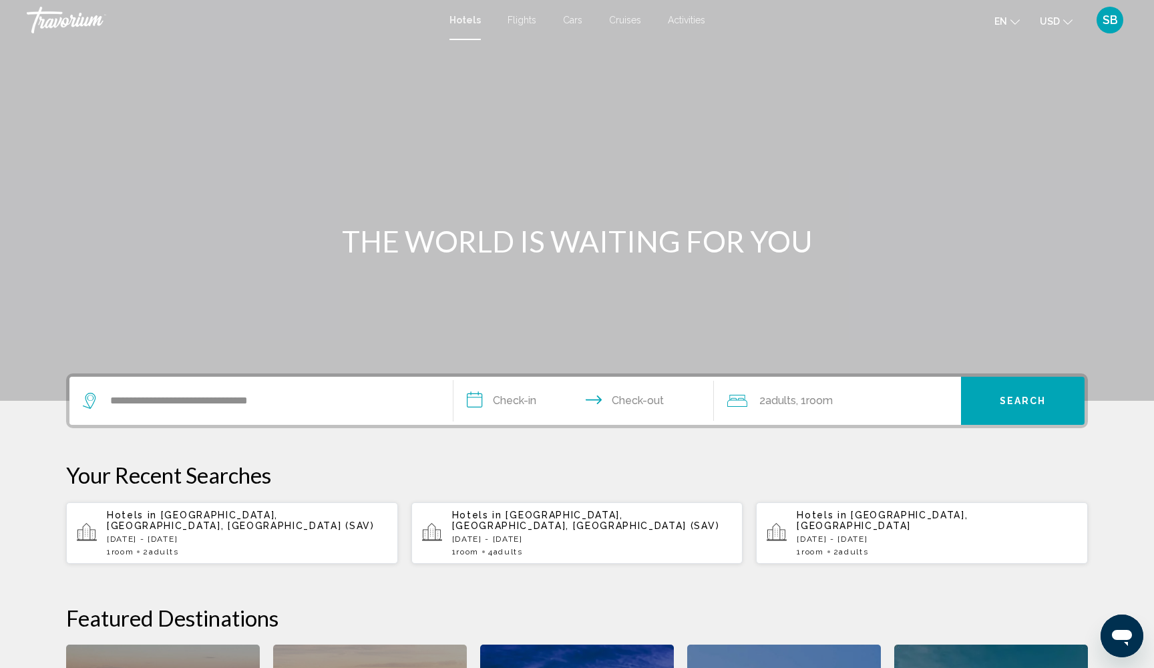
click at [480, 403] on input "**********" at bounding box center [587, 403] width 266 height 52
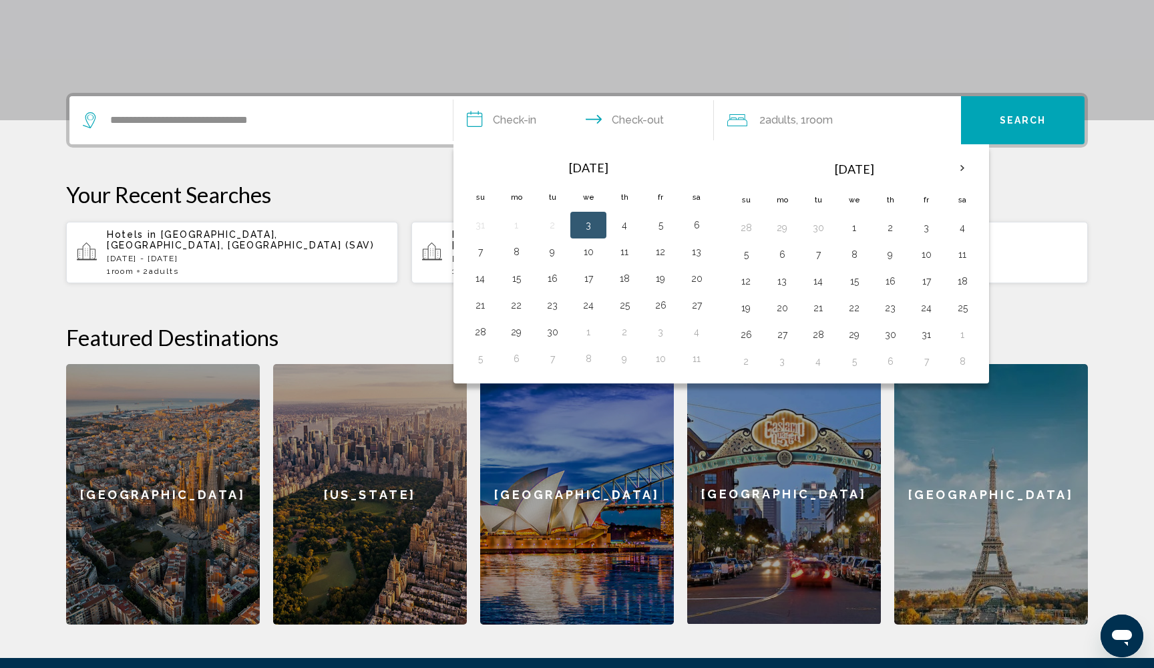
scroll to position [330, 0]
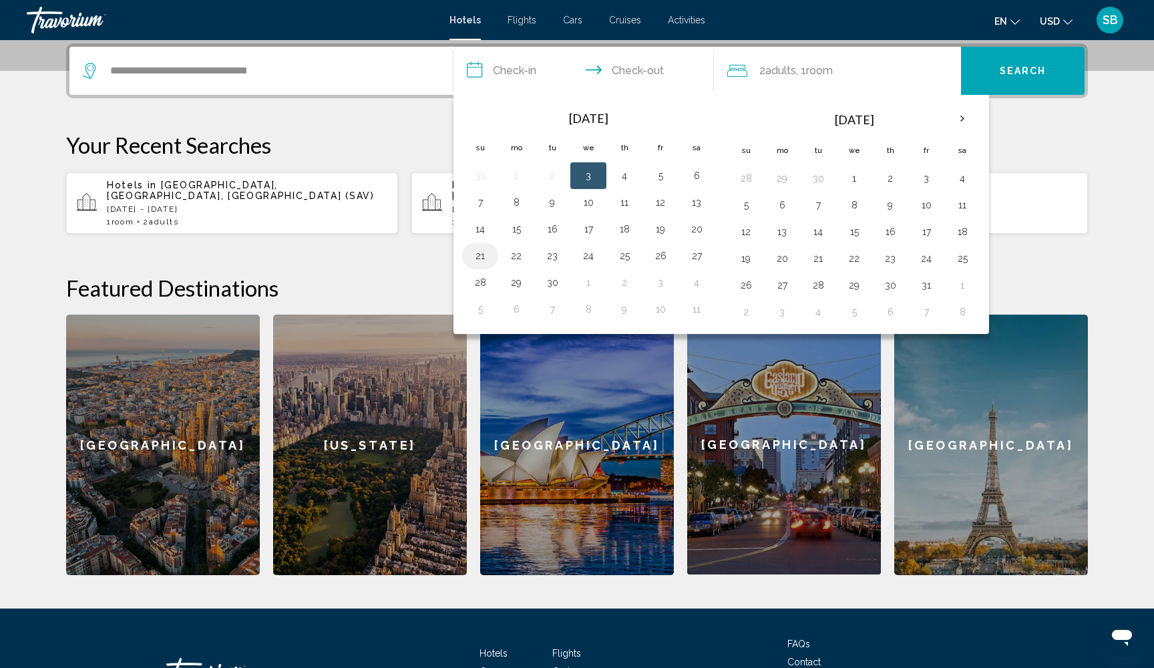
click at [482, 261] on button "21" at bounding box center [480, 256] width 21 height 19
click at [625, 257] on button "25" at bounding box center [624, 256] width 21 height 19
type input "**********"
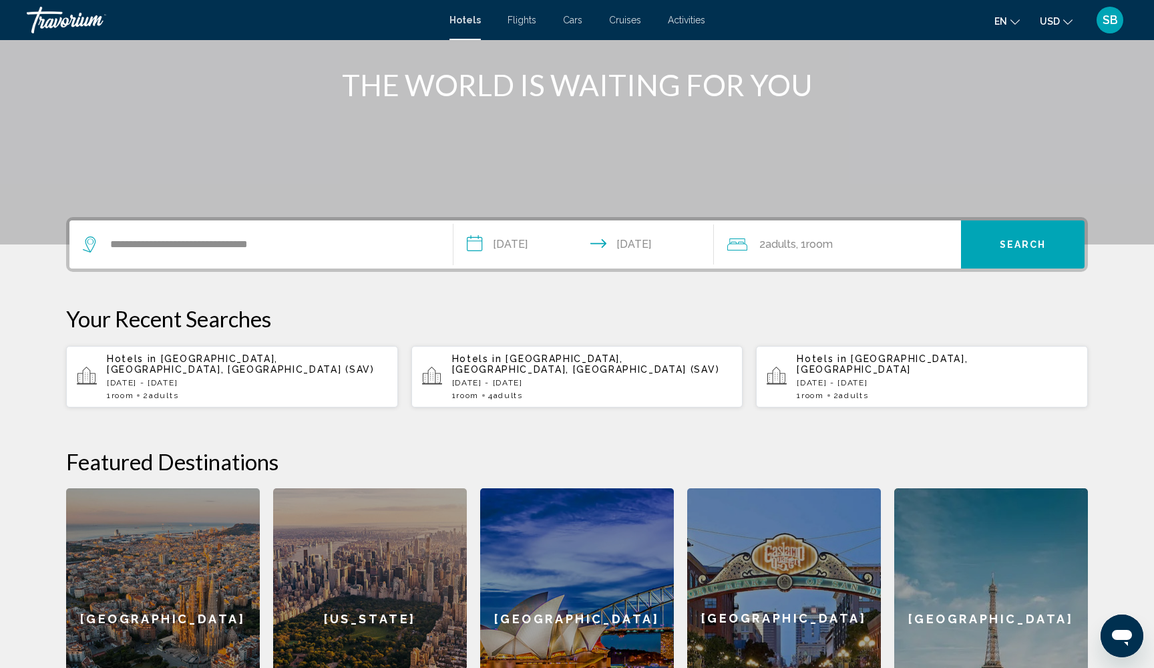
scroll to position [106, 0]
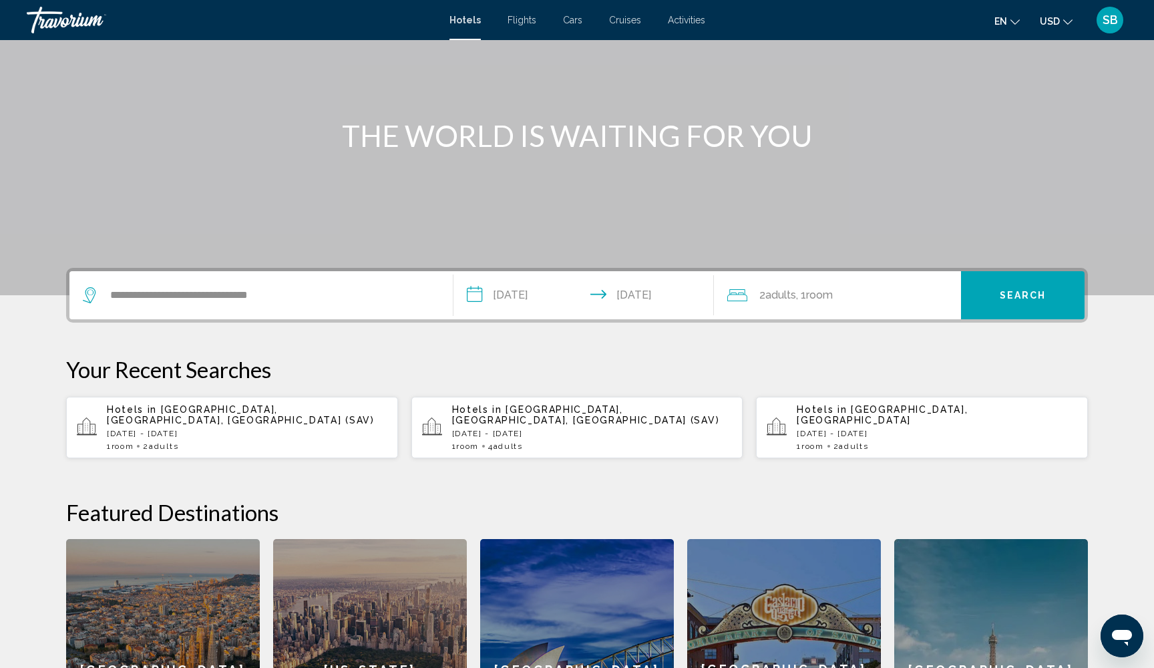
click at [1019, 297] on span "Search" at bounding box center [1023, 296] width 47 height 11
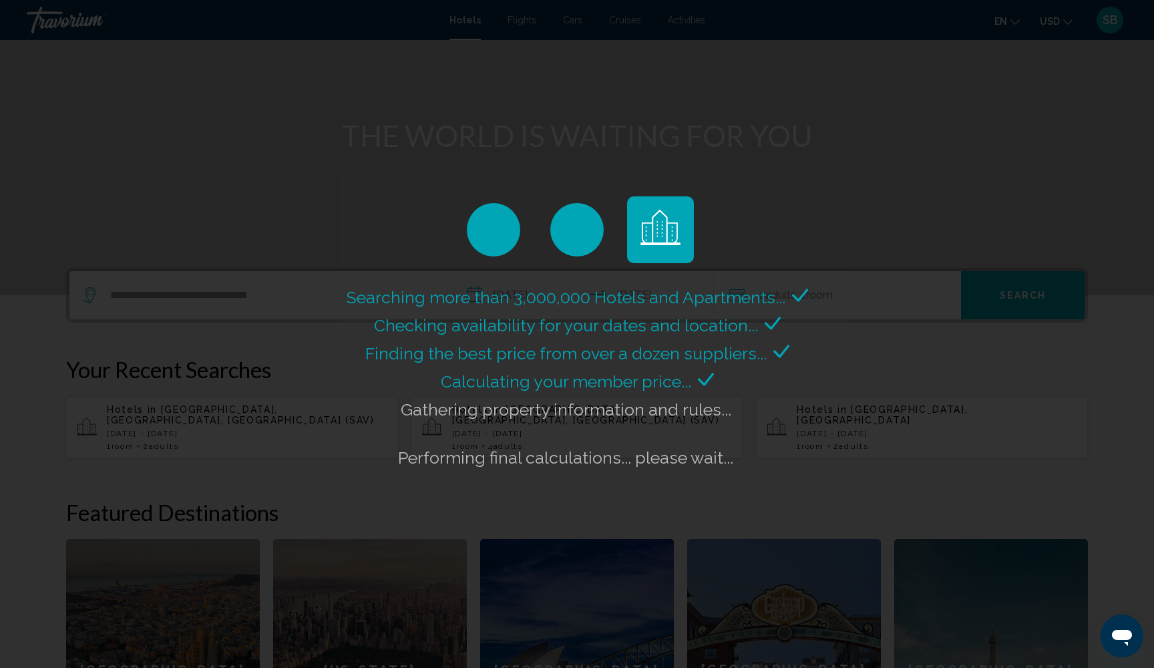
scroll to position [0, 0]
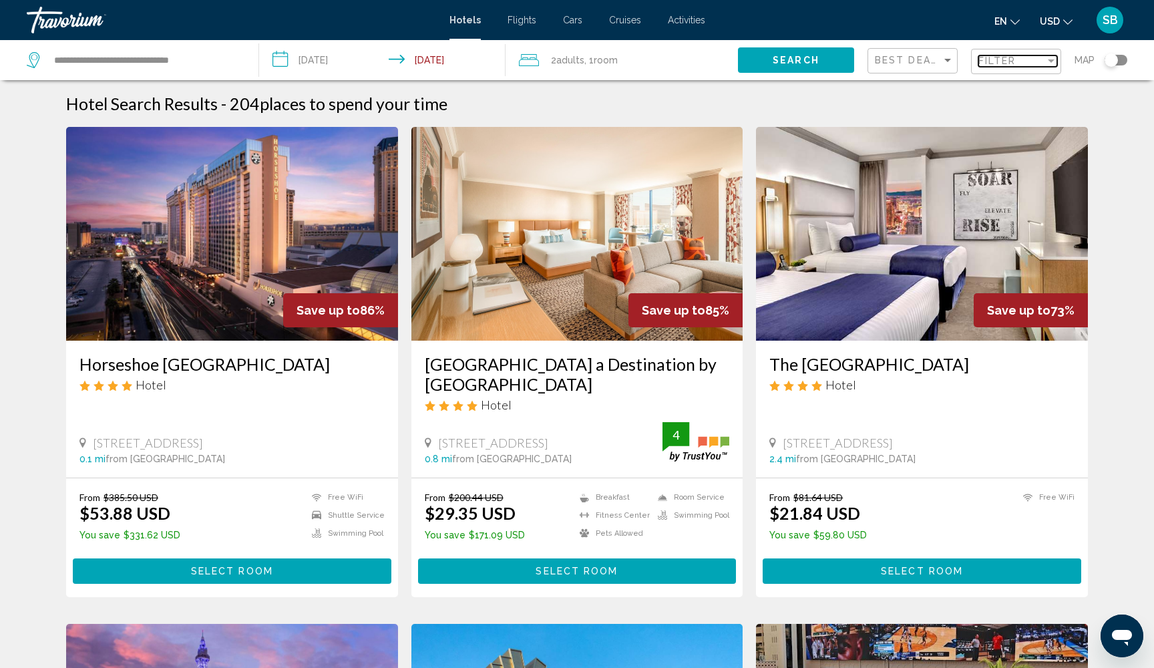
click at [995, 66] on span "Filter" at bounding box center [998, 60] width 38 height 11
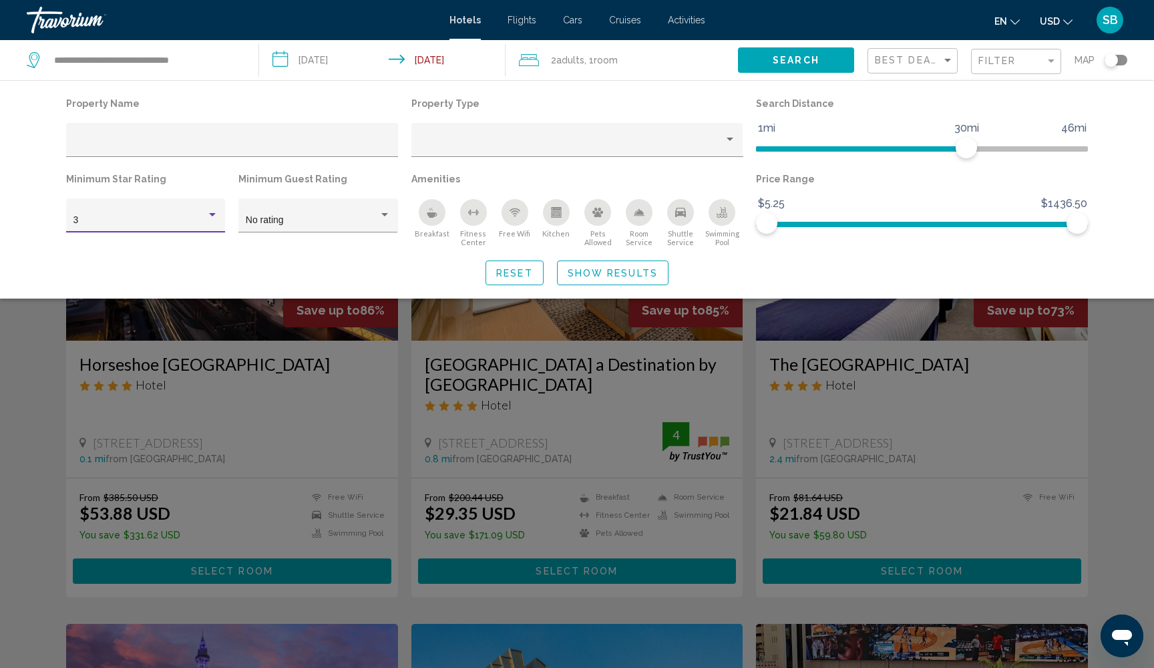
click at [212, 220] on div "Hotel Filters" at bounding box center [212, 215] width 12 height 11
click at [1106, 361] on div at bounding box center [577, 334] width 1154 height 668
click at [1106, 361] on div "Search widget" at bounding box center [577, 434] width 1154 height 468
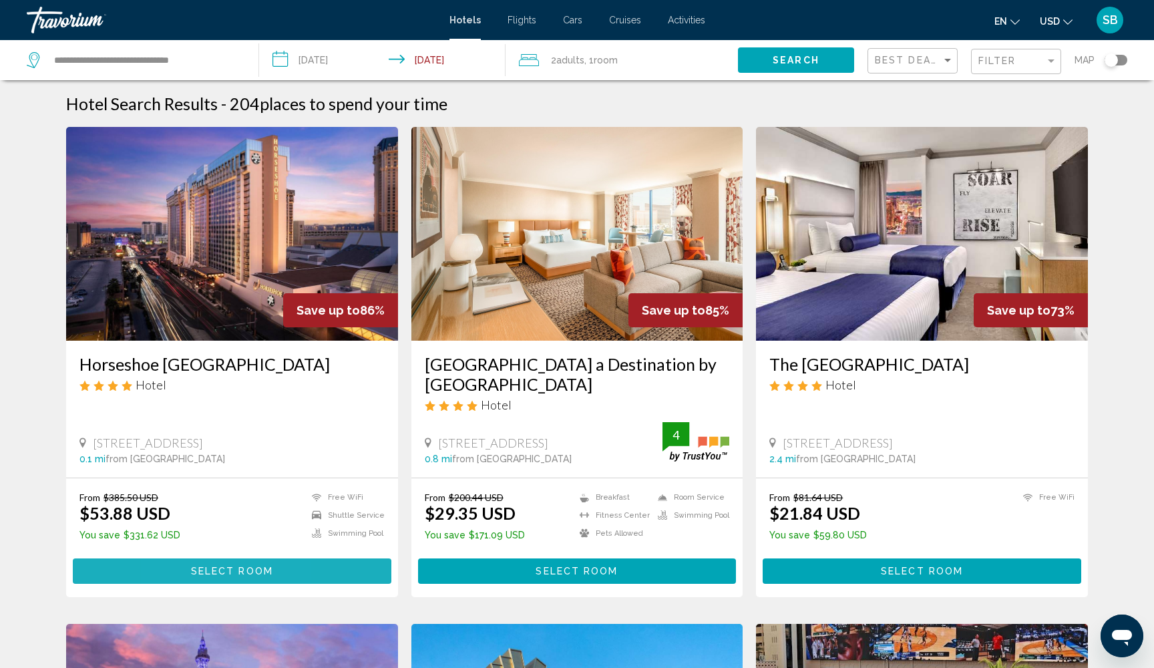
click at [181, 573] on button "Select Room" at bounding box center [232, 570] width 319 height 25
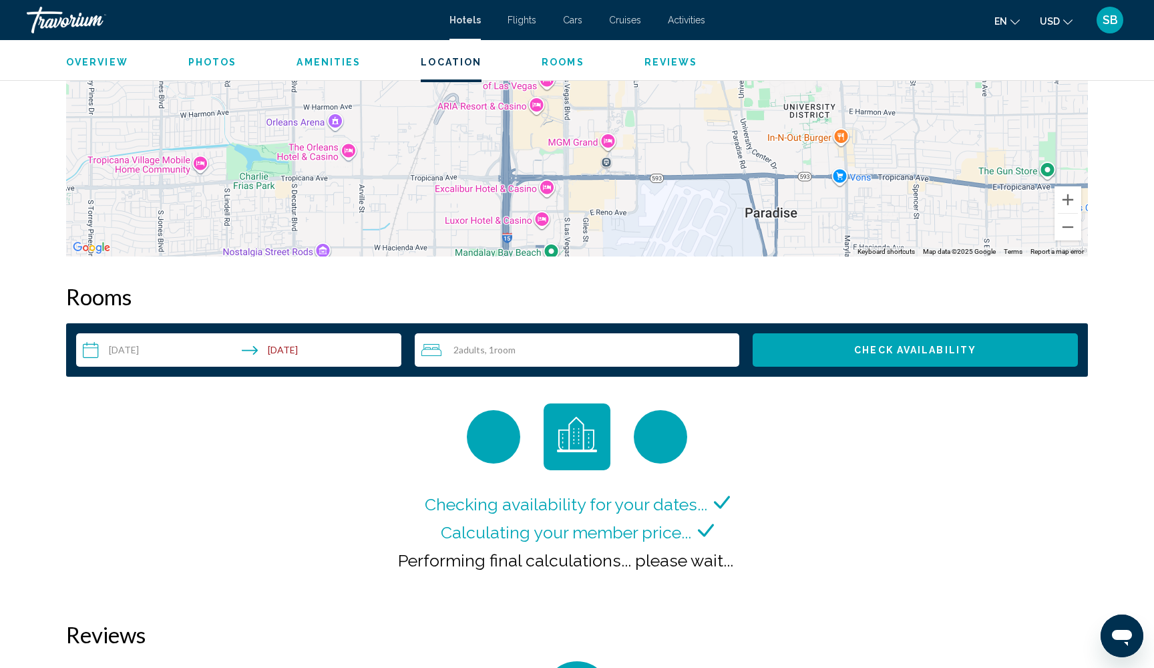
scroll to position [0, -1]
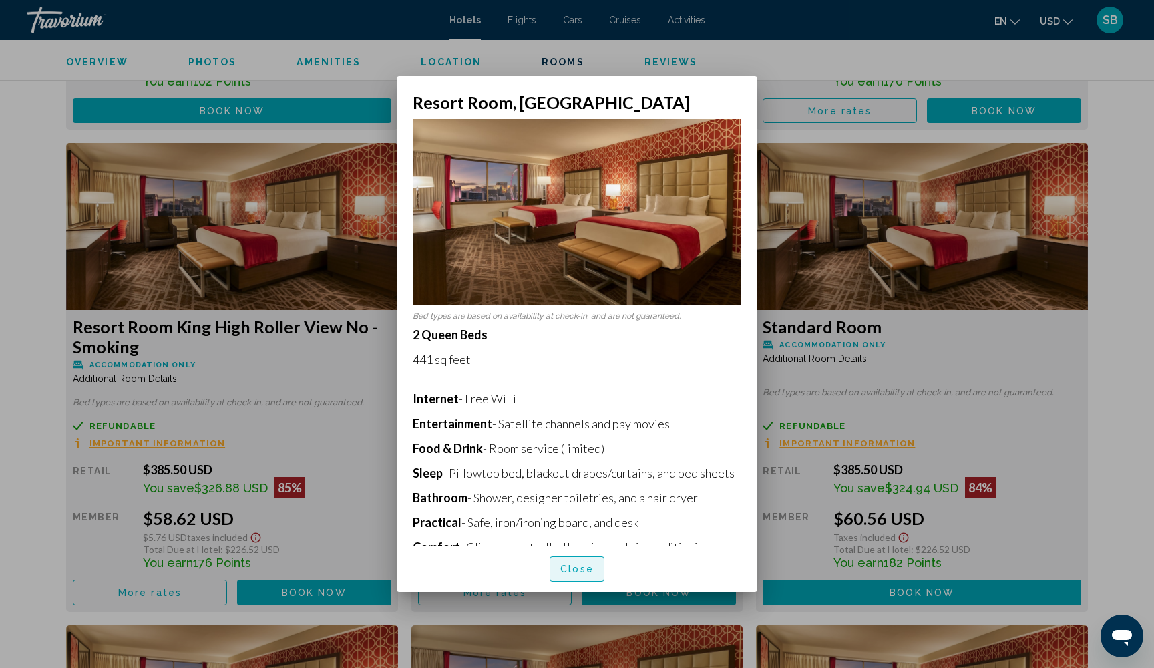
click at [582, 571] on span "Close" at bounding box center [576, 569] width 33 height 11
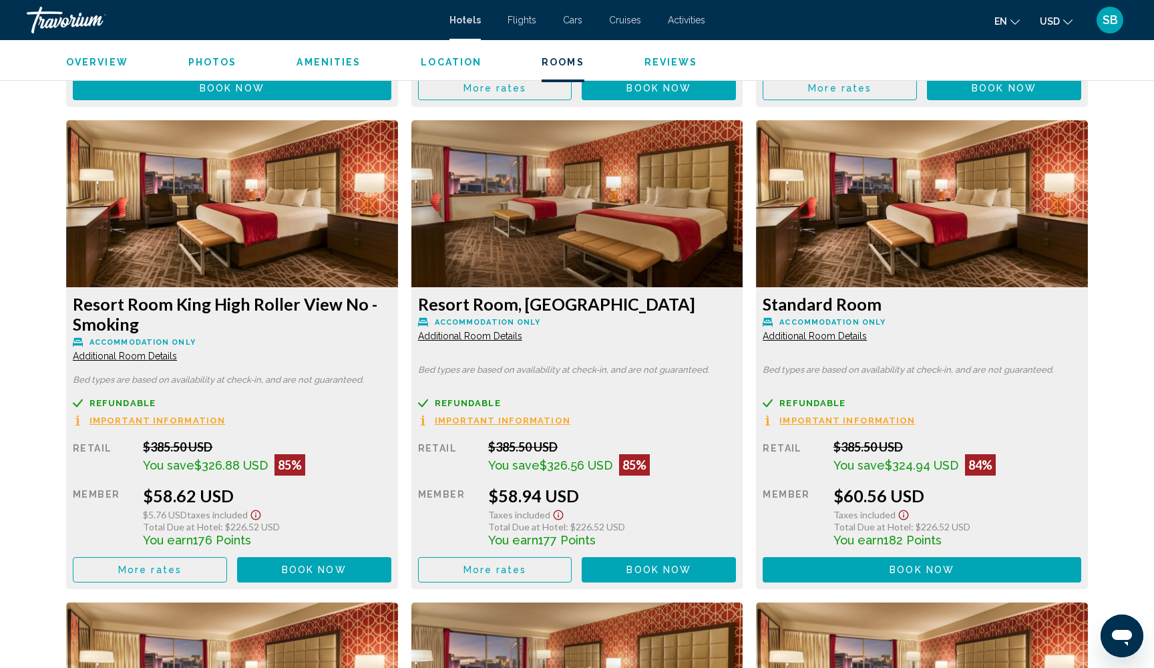
scroll to position [2218, 0]
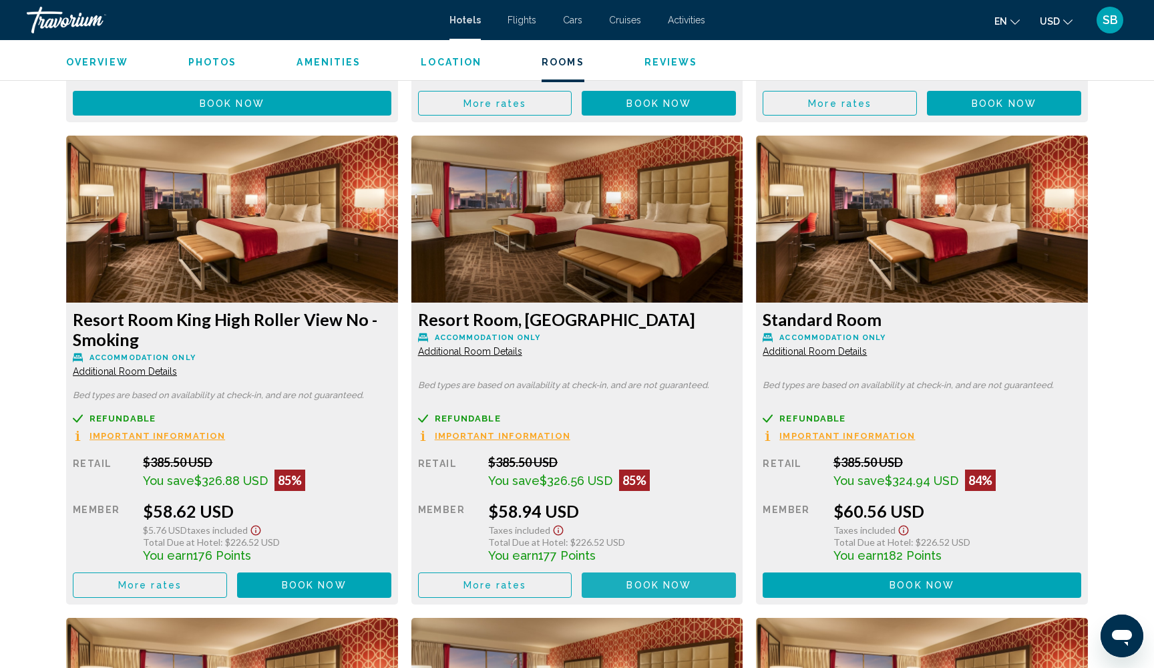
click at [604, 593] on button "Book now No longer available" at bounding box center [659, 585] width 154 height 25
